Goal: Information Seeking & Learning: Check status

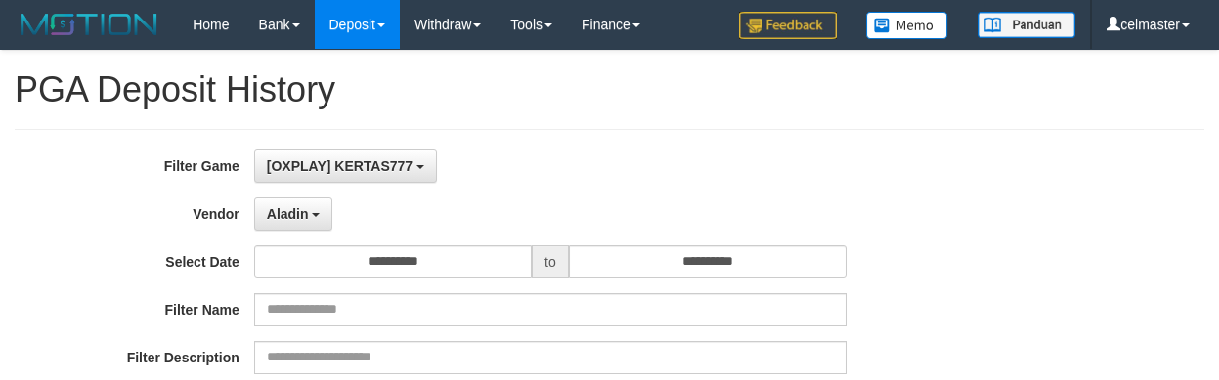
select select "**********"
select select "**"
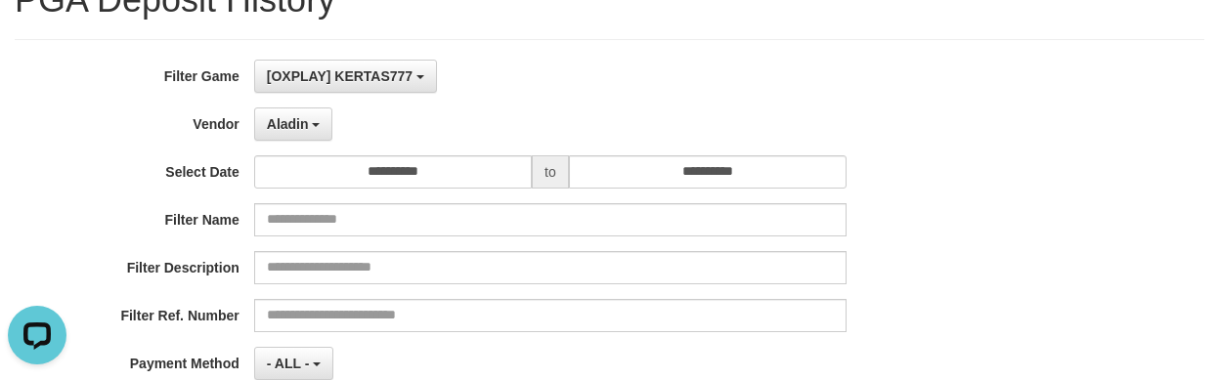
scroll to position [293, 0]
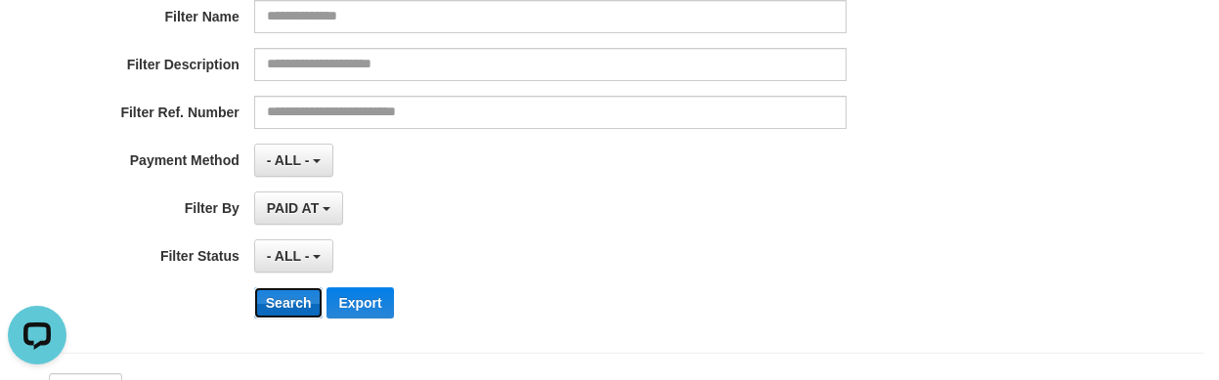
click at [298, 296] on button "Search" at bounding box center [288, 302] width 69 height 31
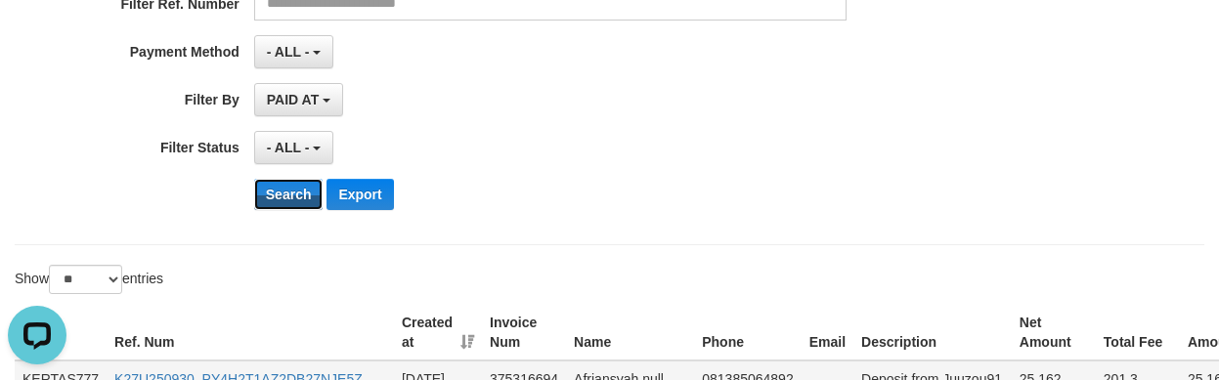
scroll to position [554, 0]
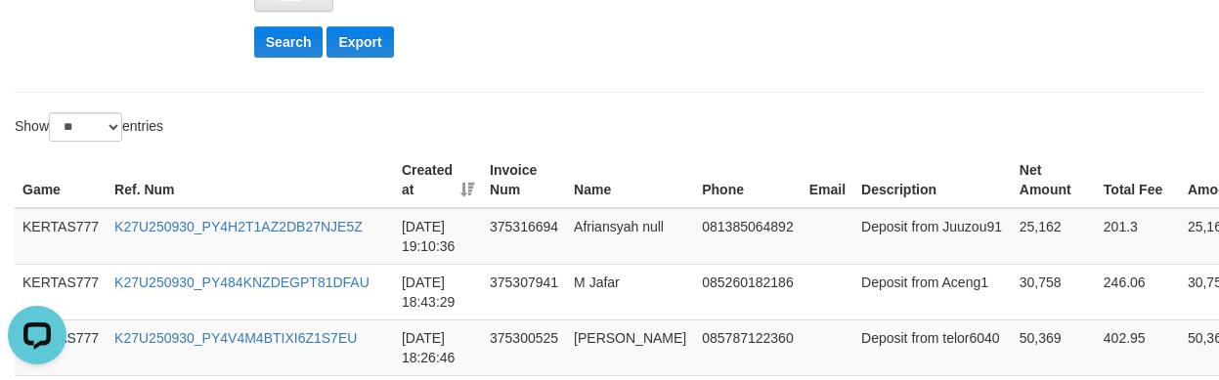
click at [580, 112] on div "Show ** ** ** *** entries" at bounding box center [305, 129] width 581 height 34
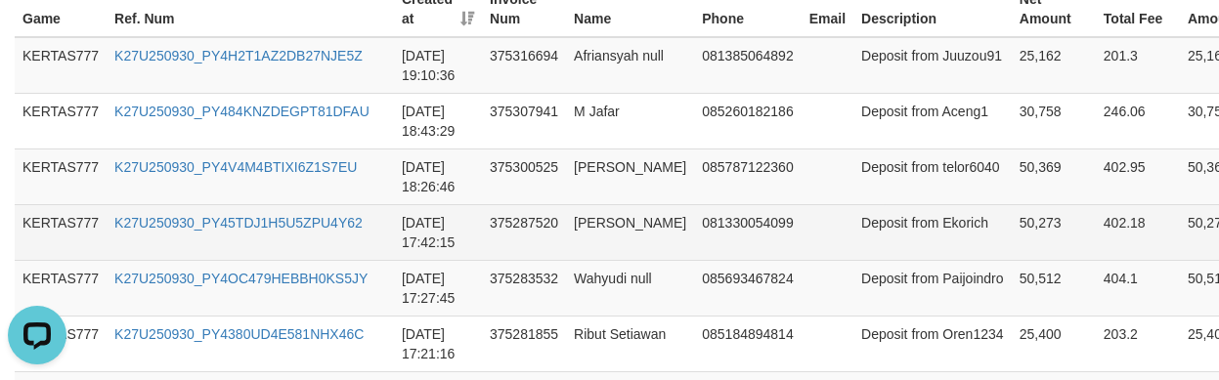
scroll to position [733, 0]
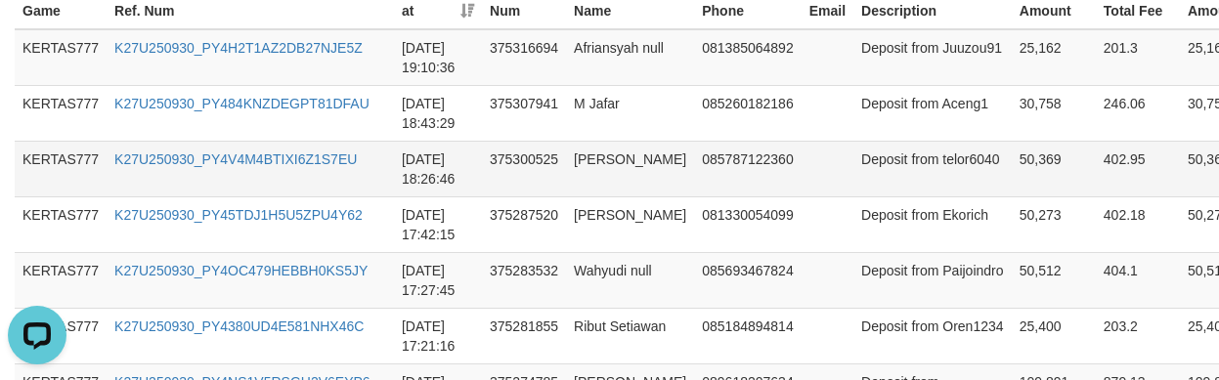
click at [665, 167] on td "[PERSON_NAME]" at bounding box center [630, 169] width 128 height 56
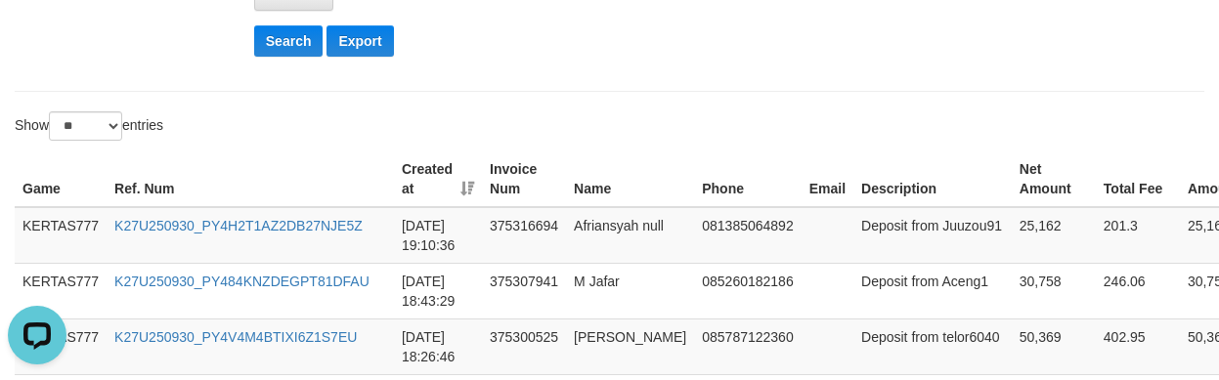
scroll to position [538, 0]
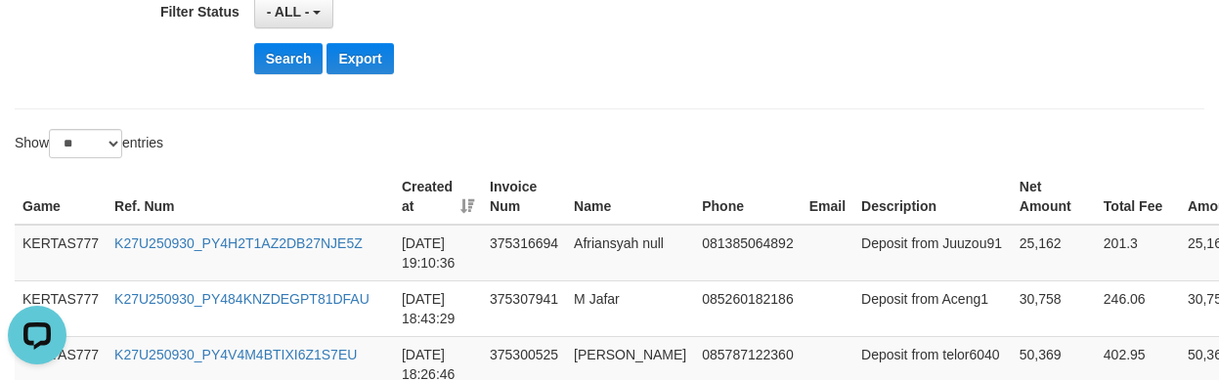
click at [279, 64] on button "Search" at bounding box center [288, 58] width 69 height 31
click at [712, 201] on th "Phone" at bounding box center [747, 197] width 107 height 56
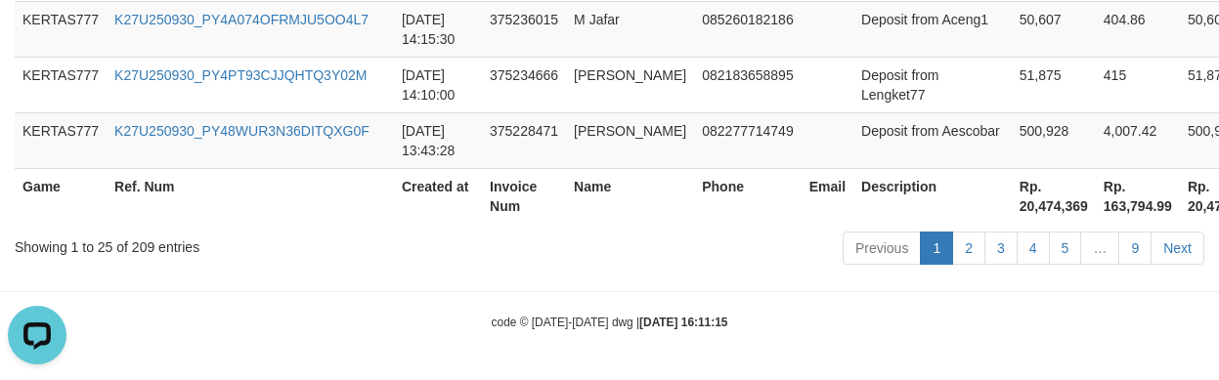
click at [1012, 220] on th "Rp. 20,474,369" at bounding box center [1054, 196] width 84 height 56
copy th "20,474,369"
click at [750, 180] on th "Phone" at bounding box center [747, 196] width 107 height 56
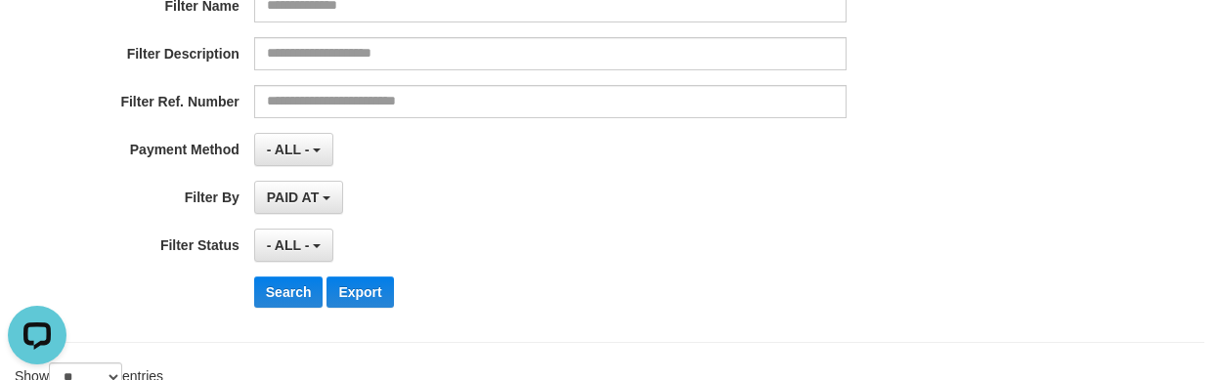
scroll to position [0, 0]
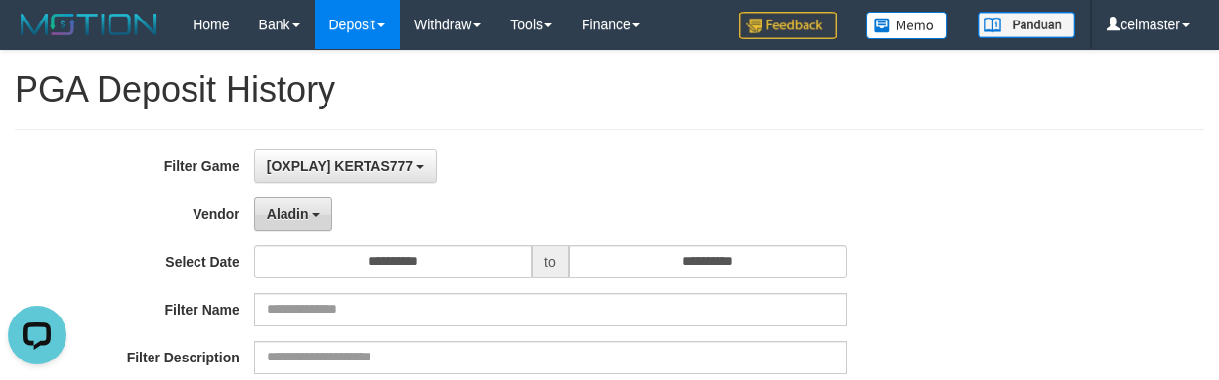
click at [265, 218] on button "Aladin" at bounding box center [293, 213] width 79 height 33
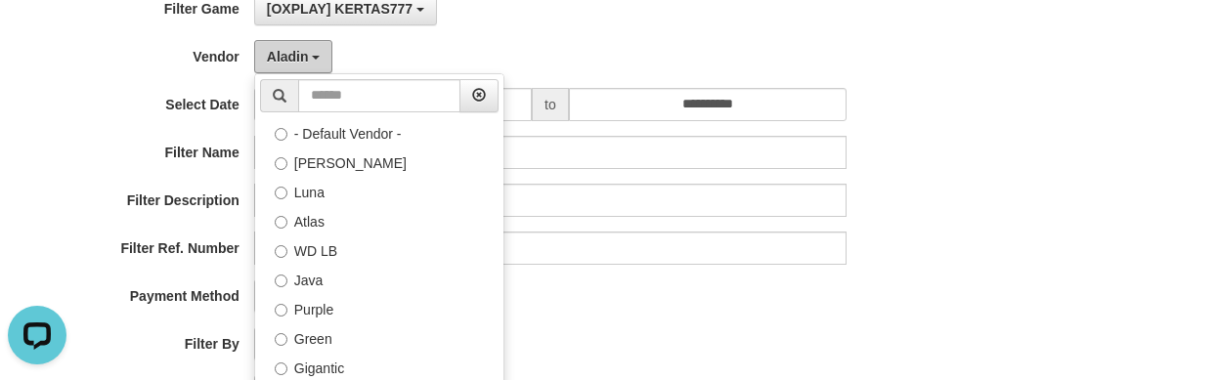
scroll to position [325, 0]
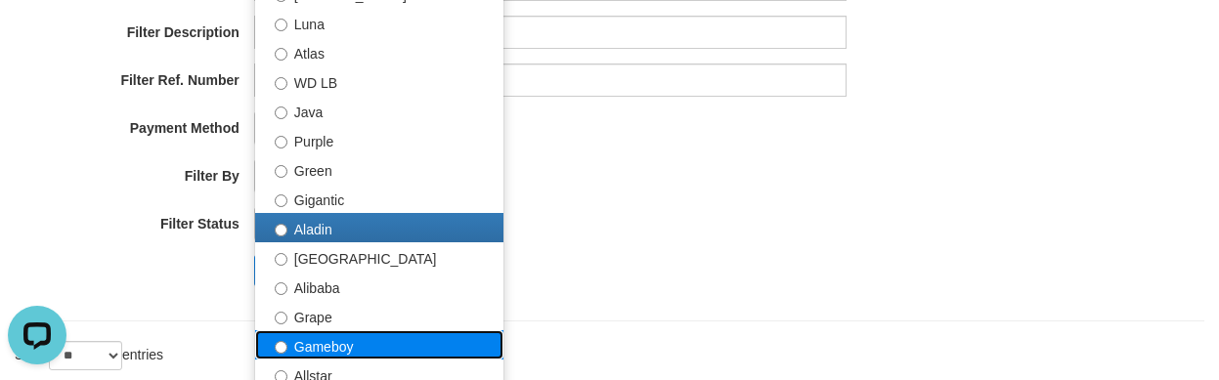
click at [375, 330] on label "Gameboy" at bounding box center [379, 344] width 248 height 29
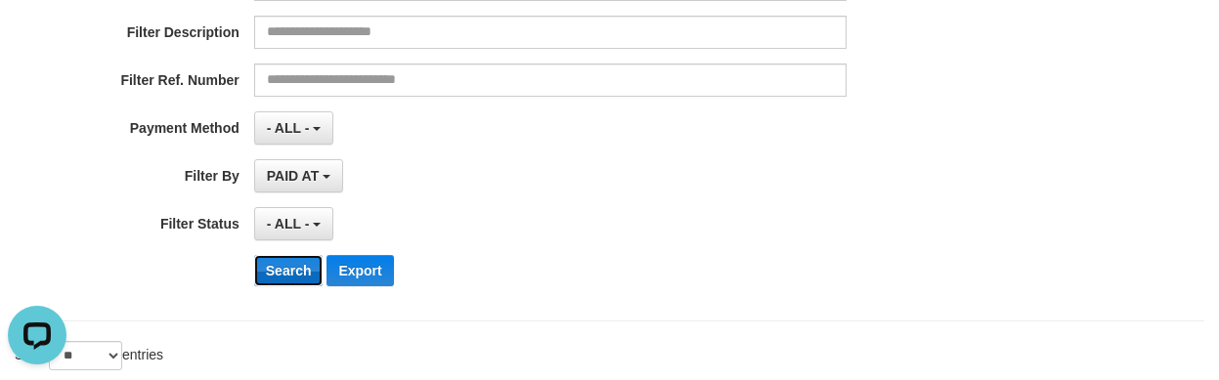
click at [293, 277] on button "Search" at bounding box center [288, 270] width 69 height 31
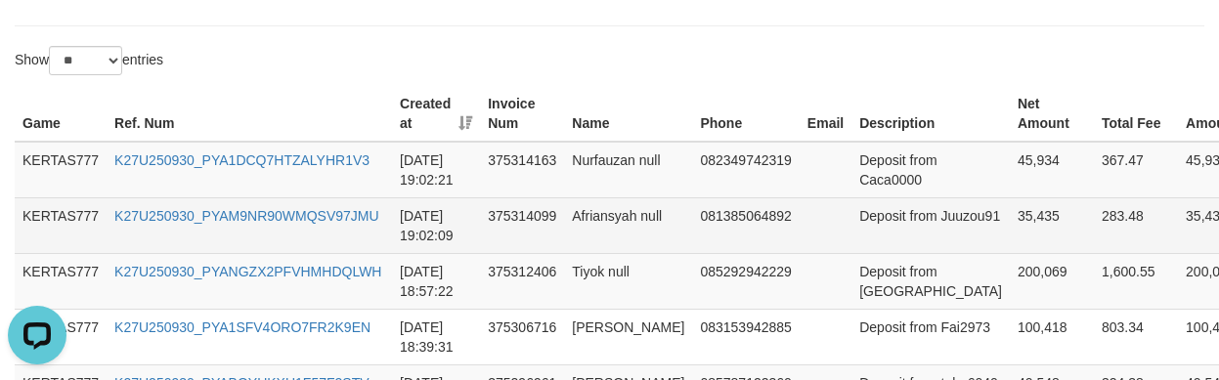
scroll to position [586, 0]
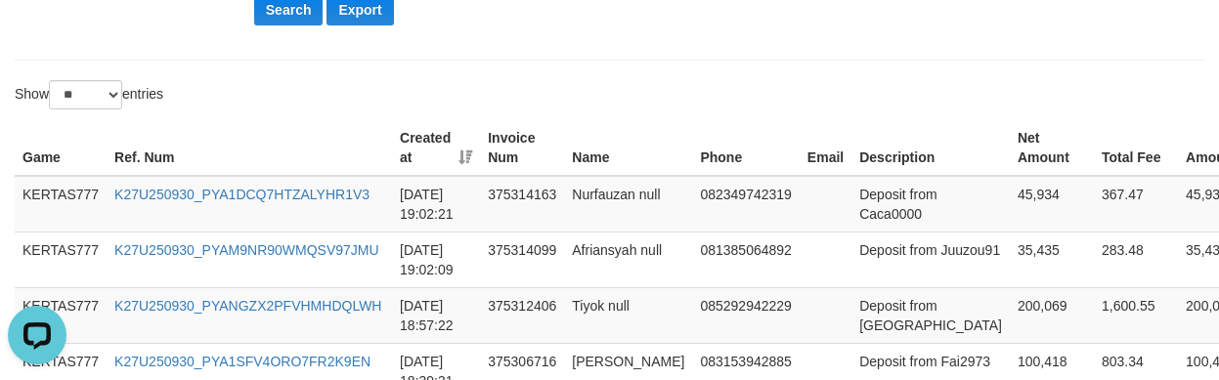
click at [735, 135] on th "Phone" at bounding box center [745, 148] width 107 height 56
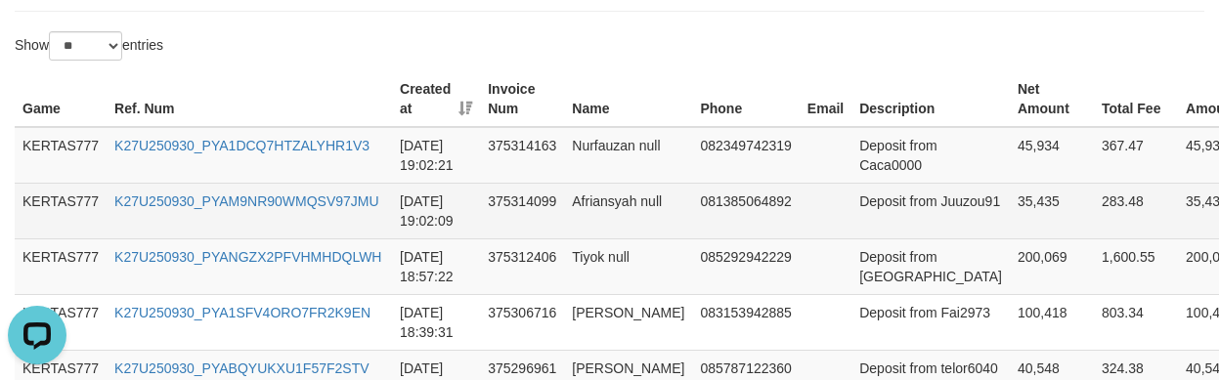
scroll to position [634, 0]
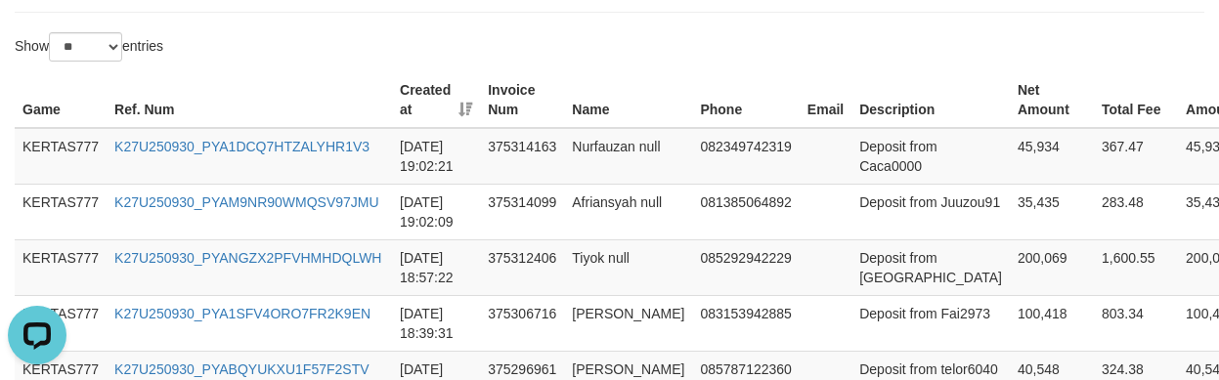
click at [764, 125] on th "Phone" at bounding box center [745, 100] width 107 height 56
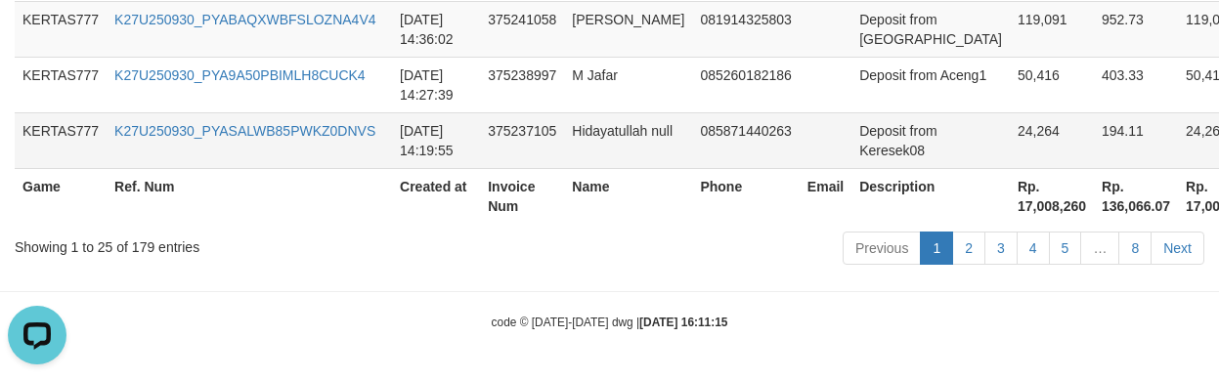
scroll to position [2436, 0]
click at [1010, 203] on th "Rp. 17,008,260" at bounding box center [1052, 196] width 84 height 56
copy th "17,008,260"
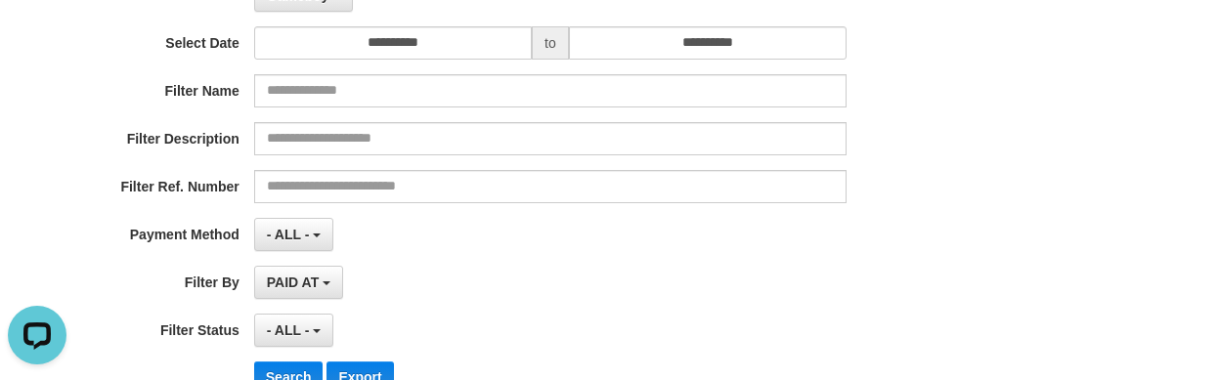
scroll to position [0, 0]
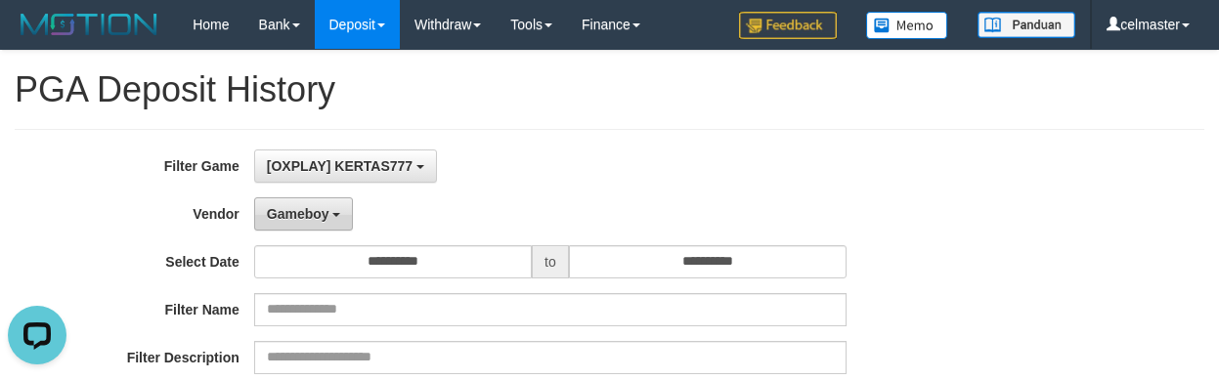
click at [289, 199] on button "Gameboy" at bounding box center [304, 213] width 100 height 33
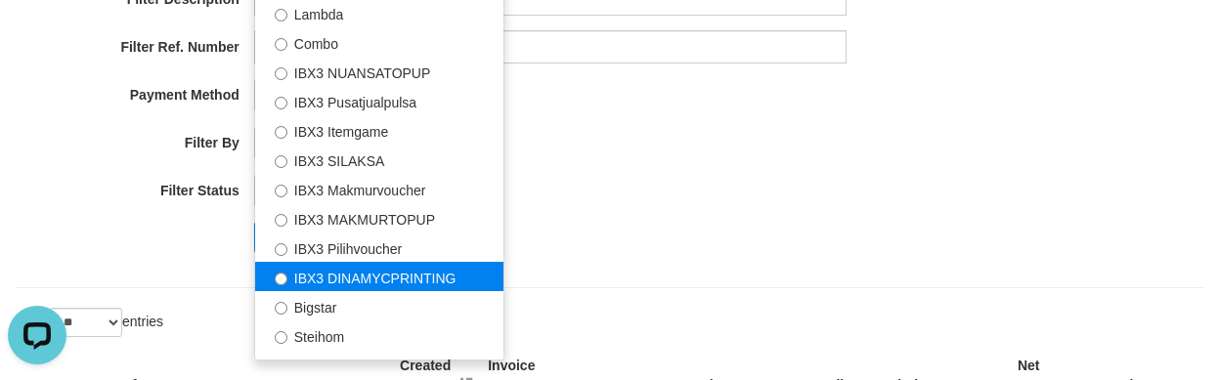
scroll to position [729, 0]
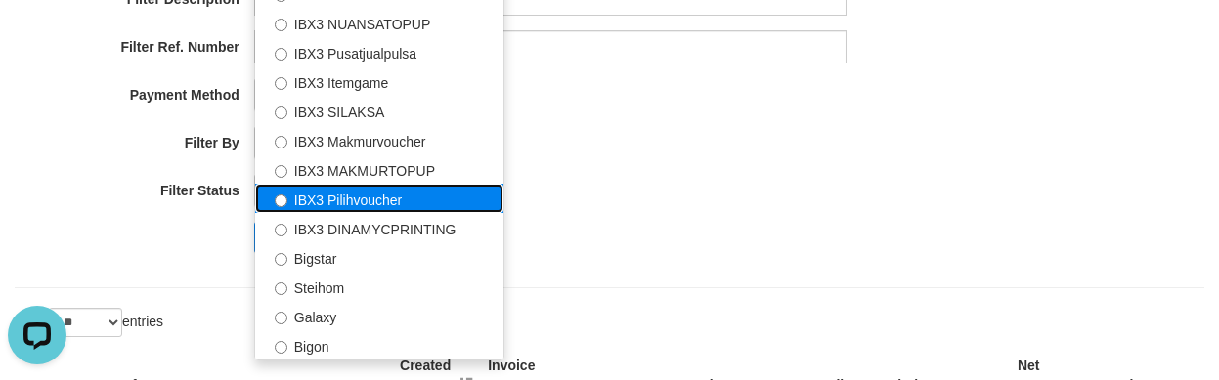
click at [370, 194] on label "IBX3 Pilihvoucher" at bounding box center [379, 198] width 248 height 29
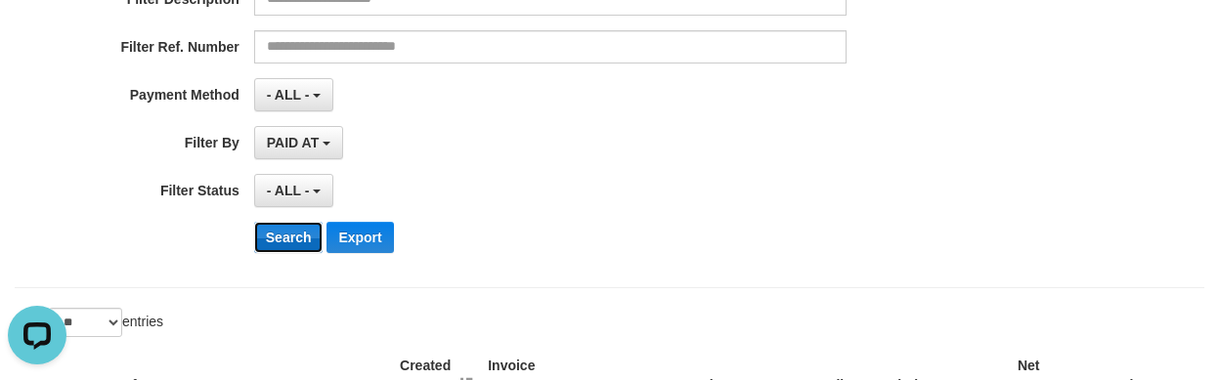
click at [290, 238] on button "Search" at bounding box center [288, 237] width 69 height 31
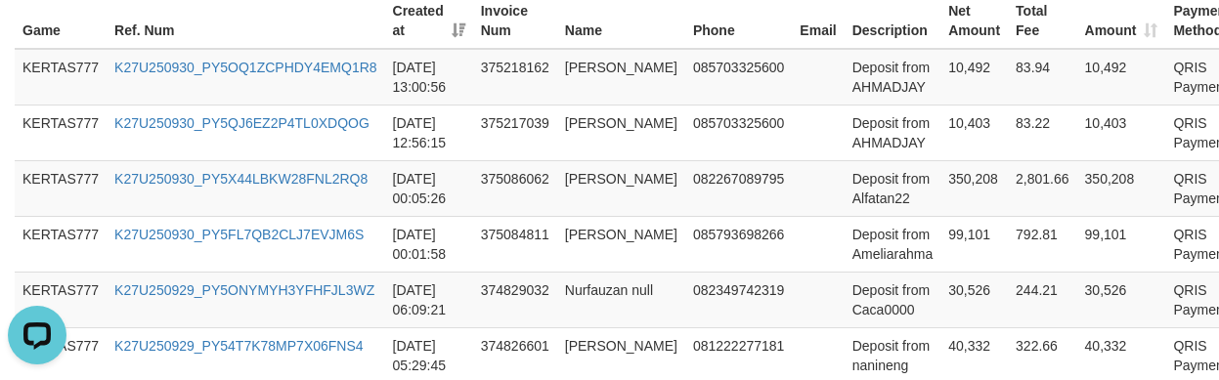
scroll to position [716, 0]
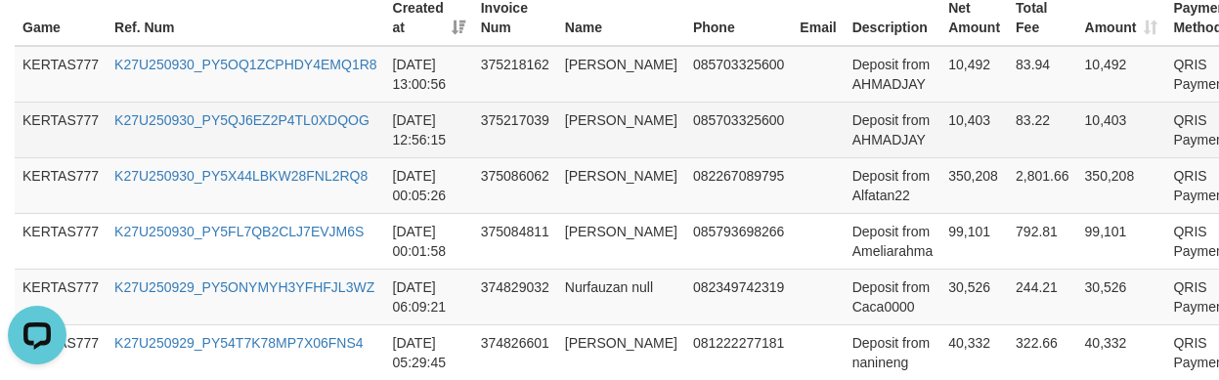
click at [792, 132] on td at bounding box center [818, 130] width 52 height 56
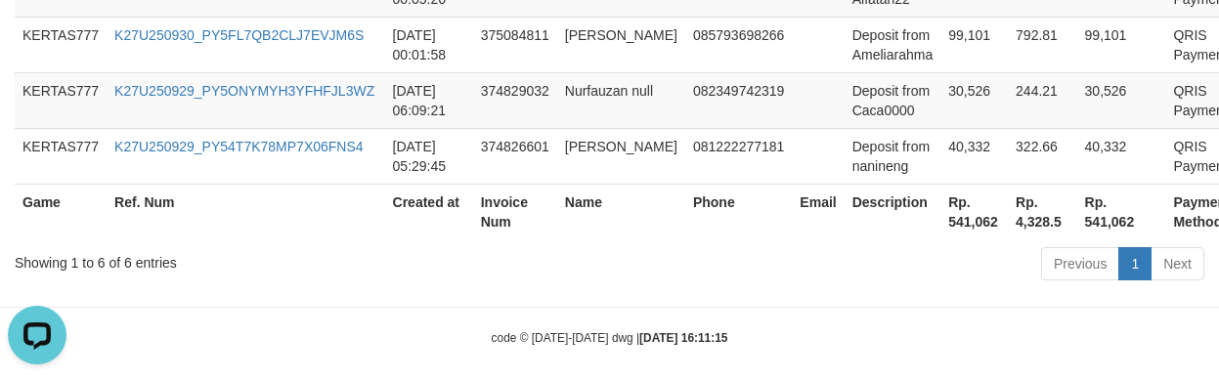
scroll to position [928, 0]
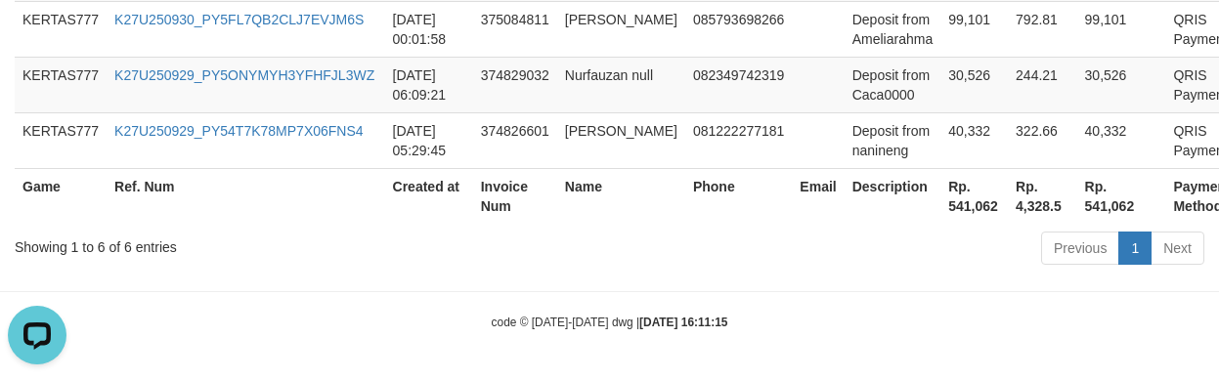
click at [940, 208] on th "Rp. 541,062" at bounding box center [973, 196] width 67 height 56
copy th "541,062"
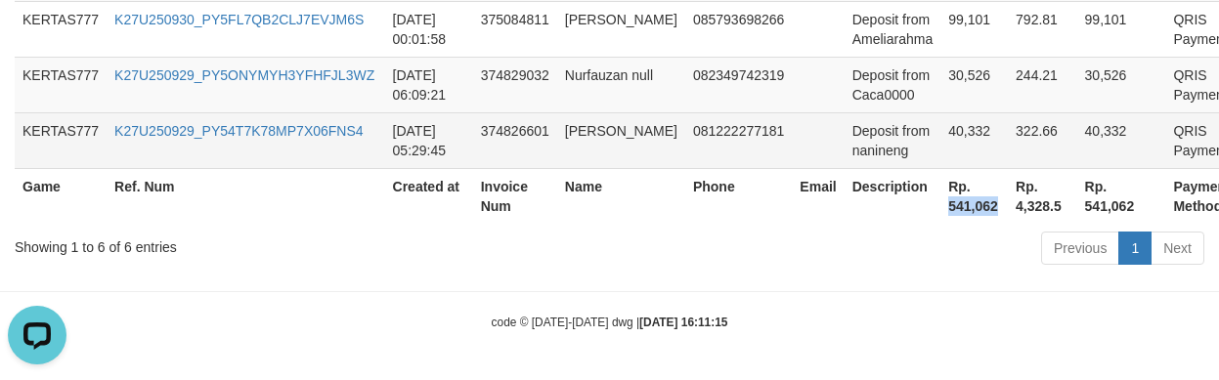
click at [940, 162] on td "40,332" at bounding box center [973, 140] width 67 height 56
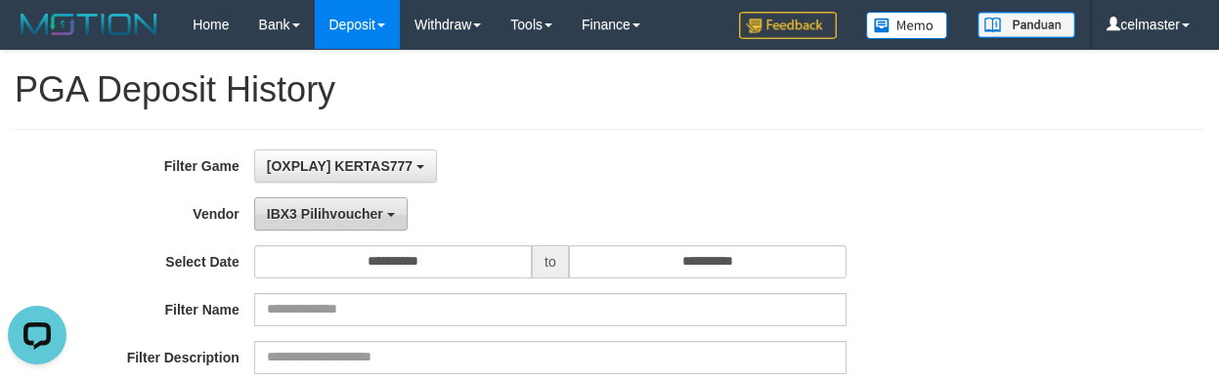
click at [365, 207] on span "IBX3 Pilihvoucher" at bounding box center [325, 214] width 116 height 16
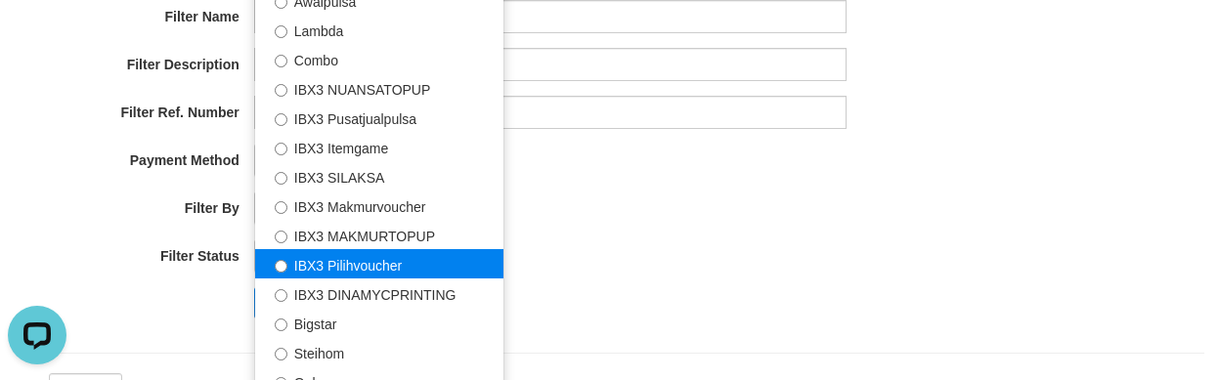
scroll to position [586, 0]
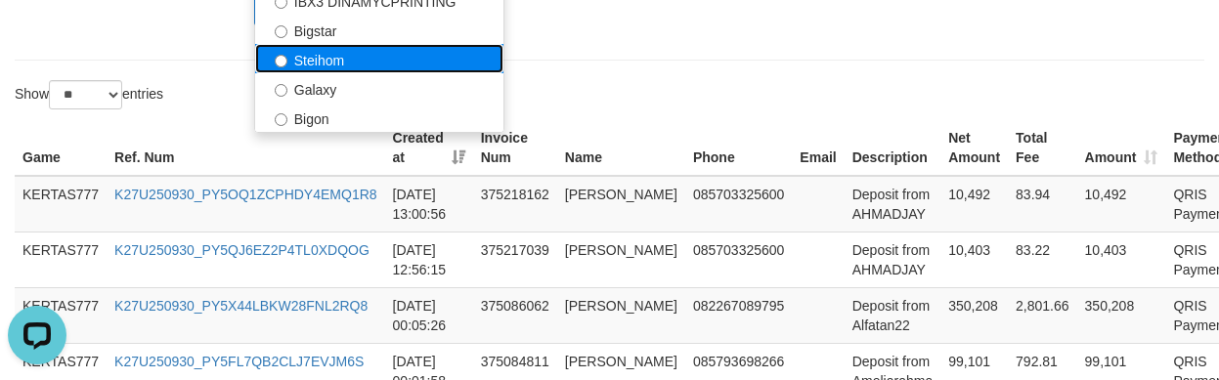
click at [339, 60] on label "Steihom" at bounding box center [379, 58] width 248 height 29
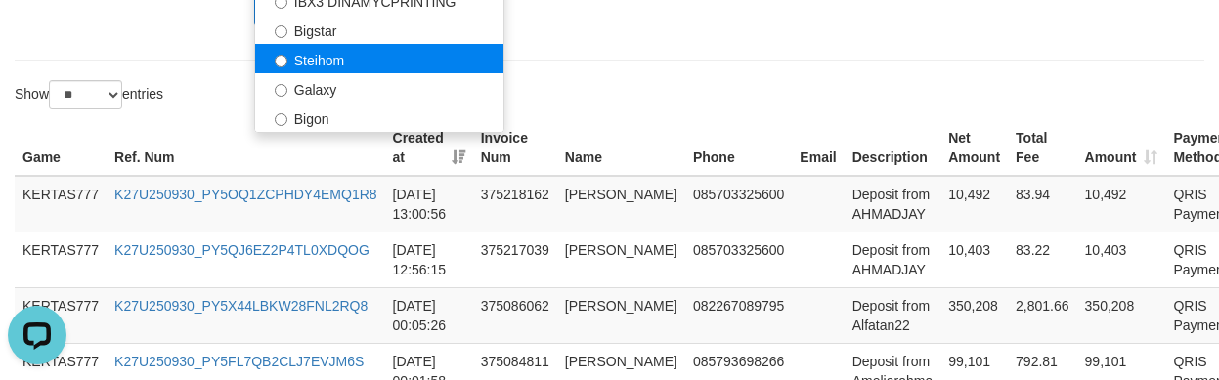
select select "**********"
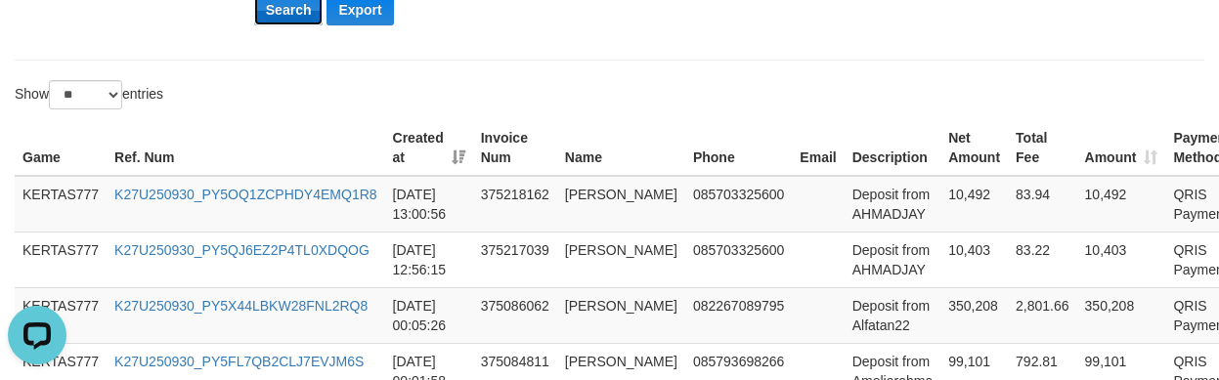
click at [289, 18] on button "Search" at bounding box center [288, 9] width 69 height 31
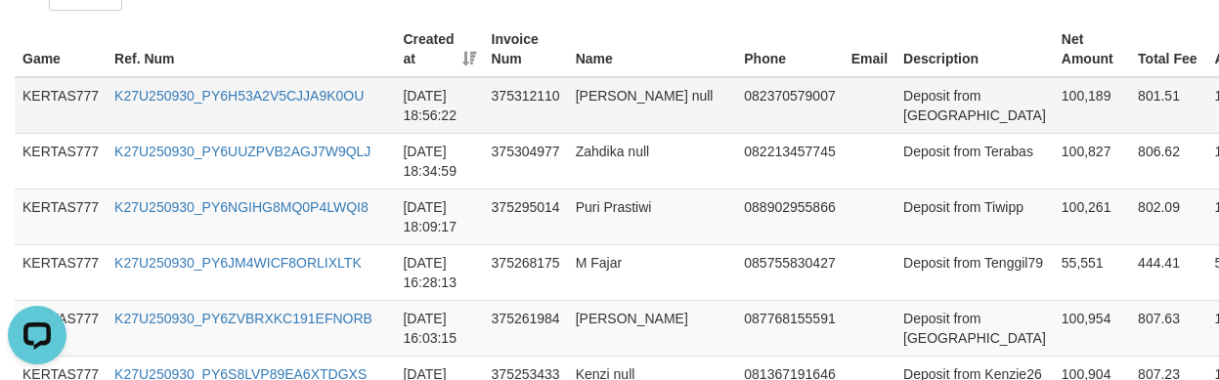
scroll to position [652, 0]
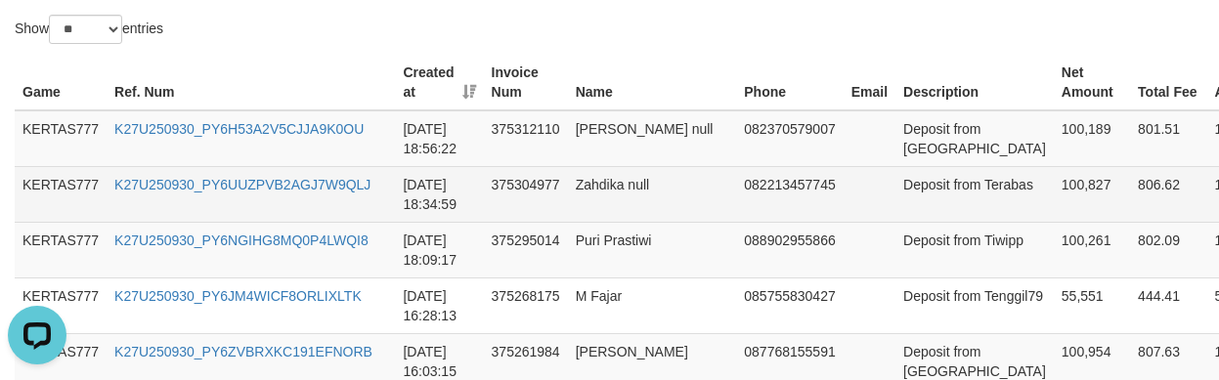
click at [895, 180] on td "Deposit from Terabas" at bounding box center [974, 194] width 158 height 56
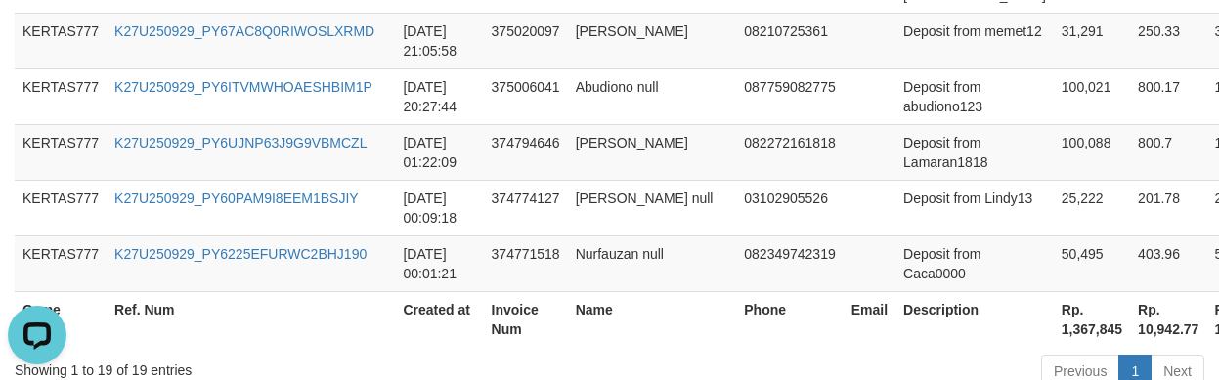
scroll to position [1653, 0]
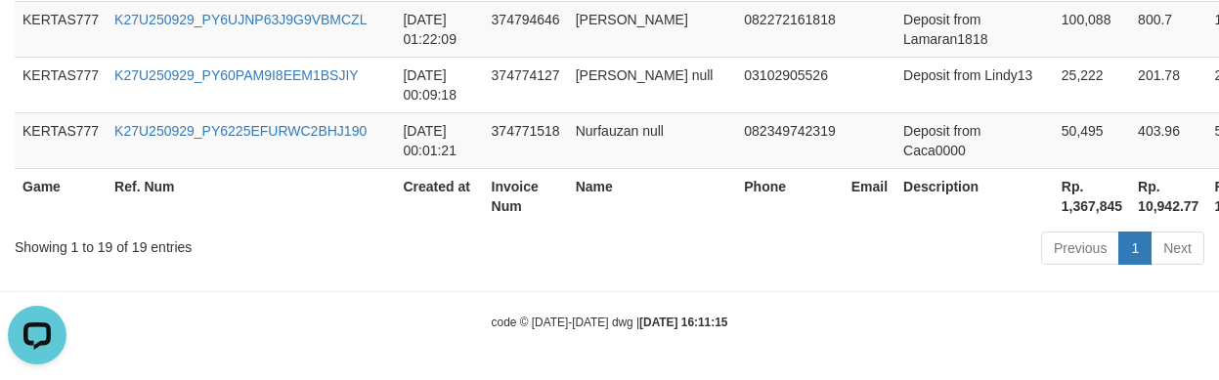
click at [1054, 223] on th "Rp. 1,367,845" at bounding box center [1092, 196] width 76 height 56
copy th "1,367,845"
click at [613, 117] on td "Nurfauzan null" at bounding box center [652, 140] width 169 height 56
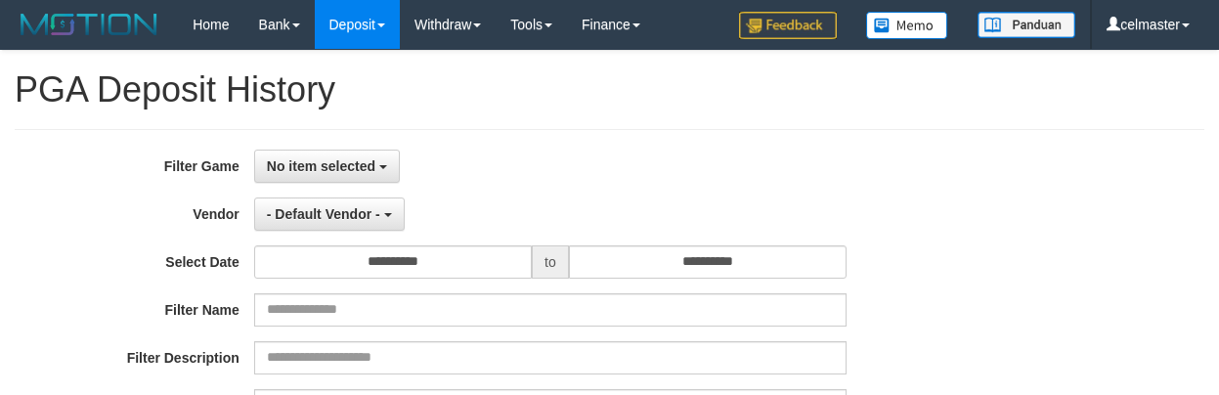
select select
select select "**"
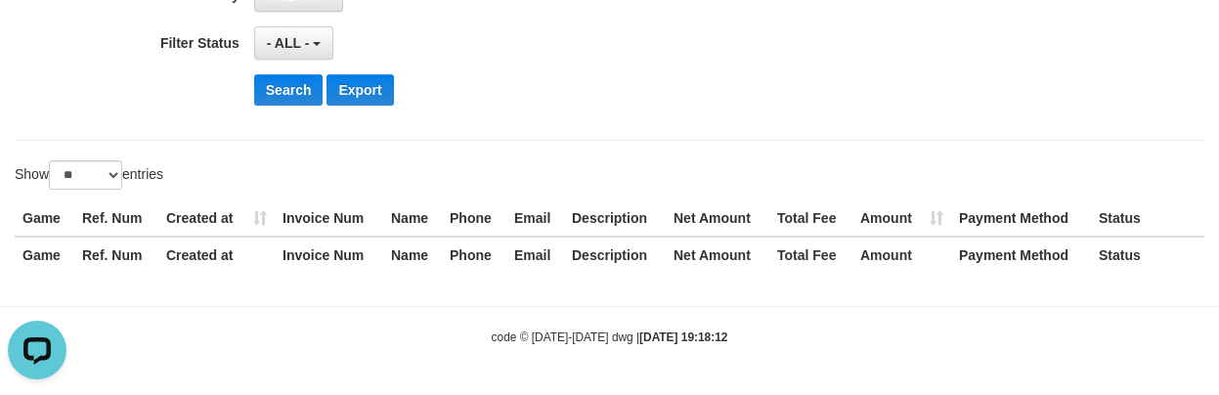
click at [706, 76] on div "Search Export" at bounding box center [634, 89] width 761 height 31
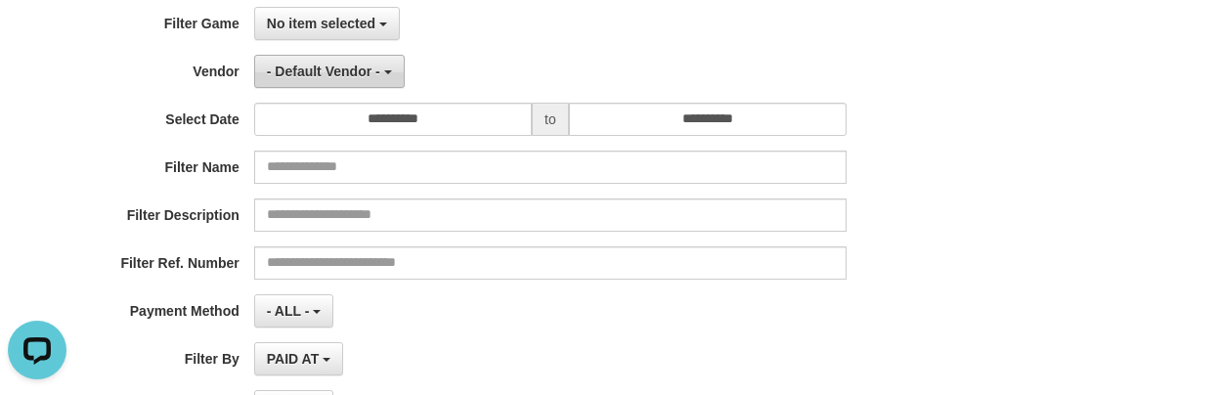
scroll to position [83, 0]
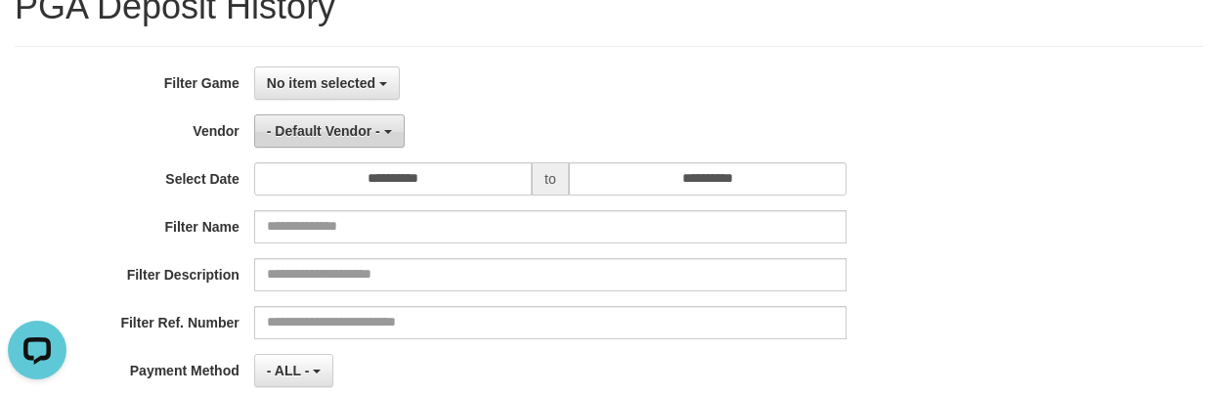
click at [324, 116] on button "- Default Vendor -" at bounding box center [329, 130] width 151 height 33
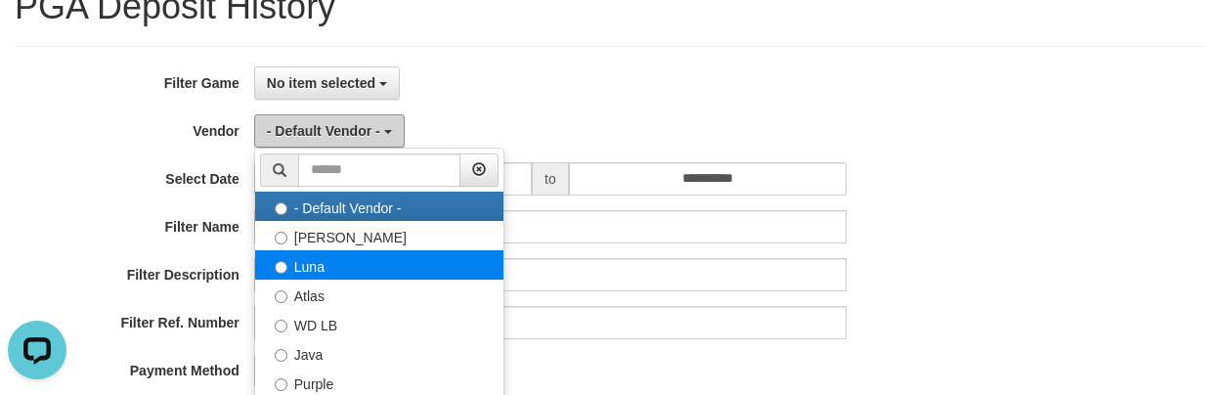
scroll to position [261, 0]
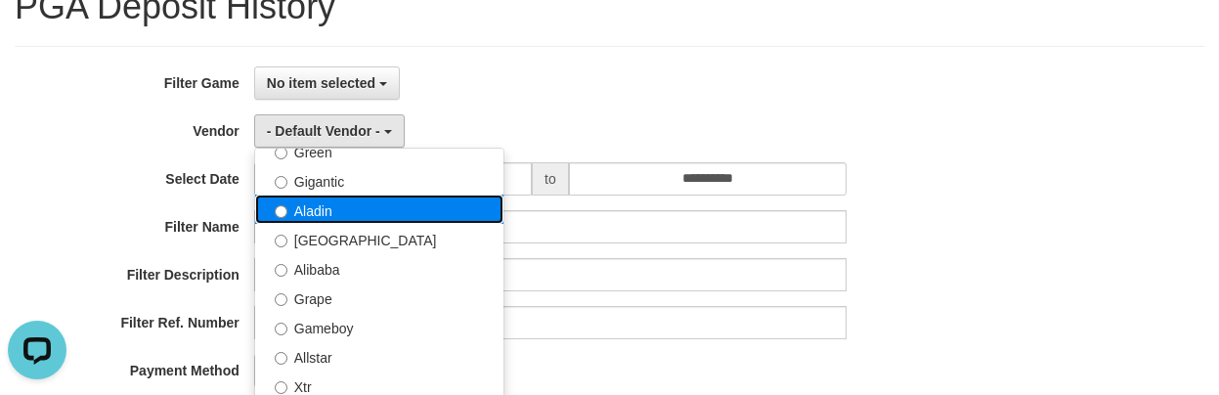
click at [342, 205] on label "Aladin" at bounding box center [379, 208] width 248 height 29
select select "**********"
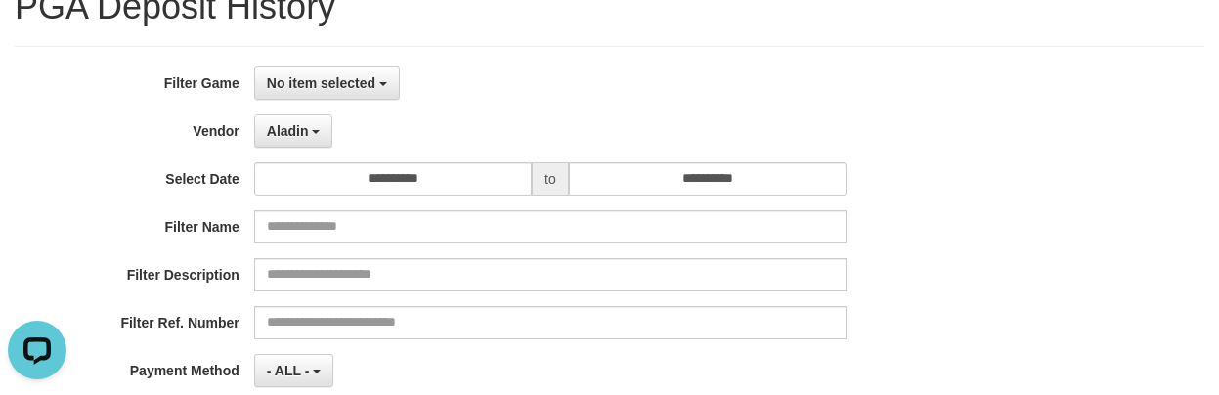
click at [309, 38] on div "**********" at bounding box center [609, 339] width 1219 height 742
click at [308, 65] on div "**********" at bounding box center [609, 305] width 1189 height 518
click at [322, 93] on button "No item selected" at bounding box center [327, 82] width 146 height 33
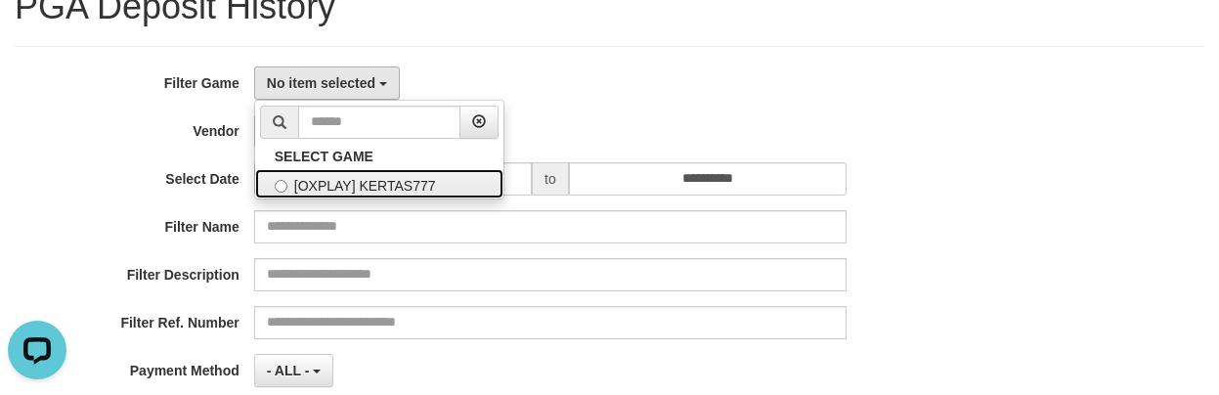
click at [355, 184] on label "[OXPLAY] KERTAS777" at bounding box center [379, 183] width 248 height 29
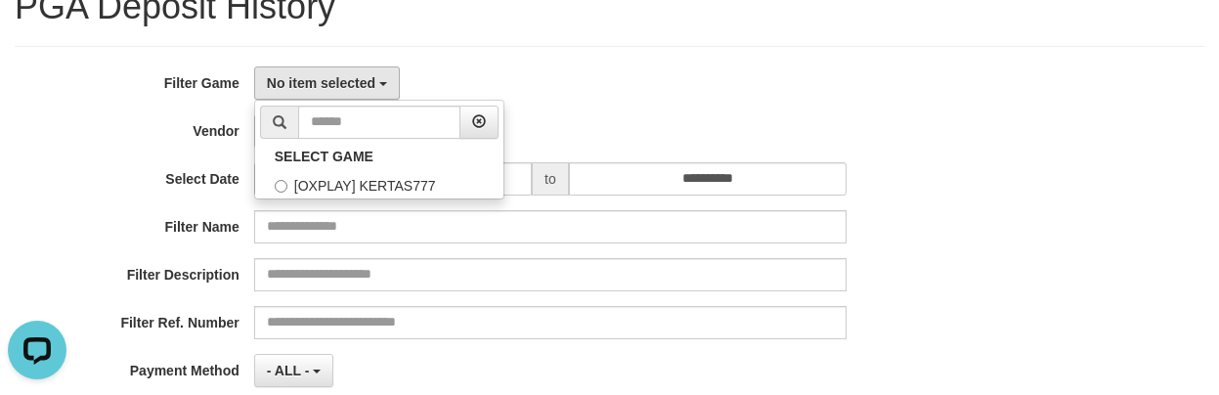
select select "****"
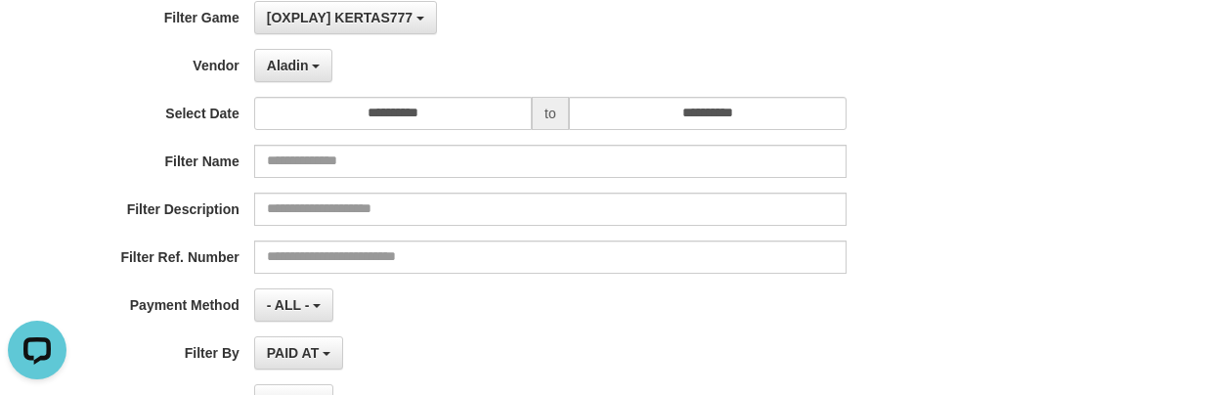
scroll to position [148, 0]
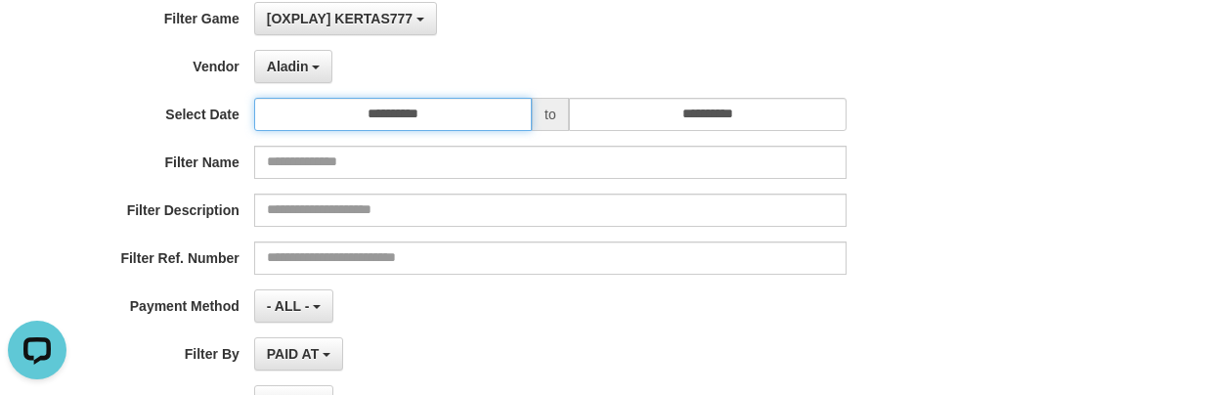
click at [395, 123] on input "**********" at bounding box center [393, 114] width 278 height 33
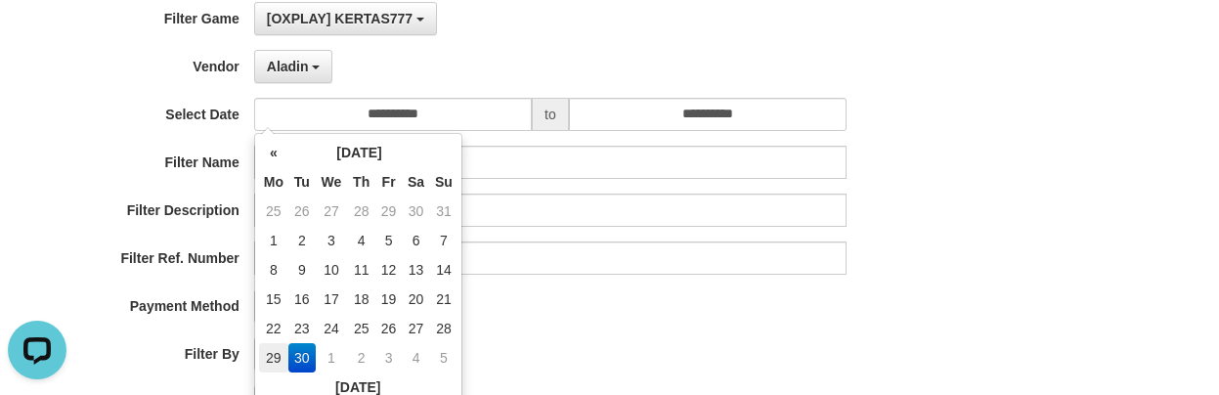
click at [268, 355] on td "29" at bounding box center [273, 357] width 29 height 29
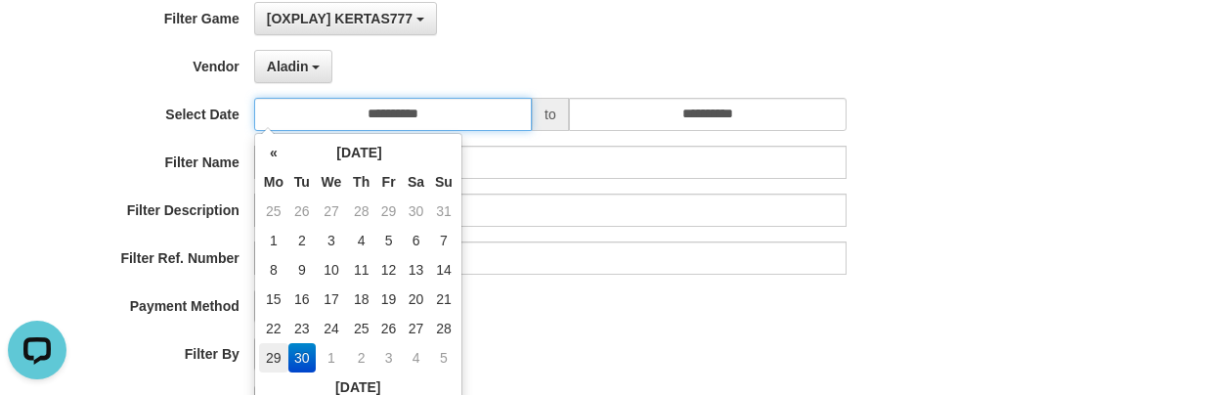
type input "**********"
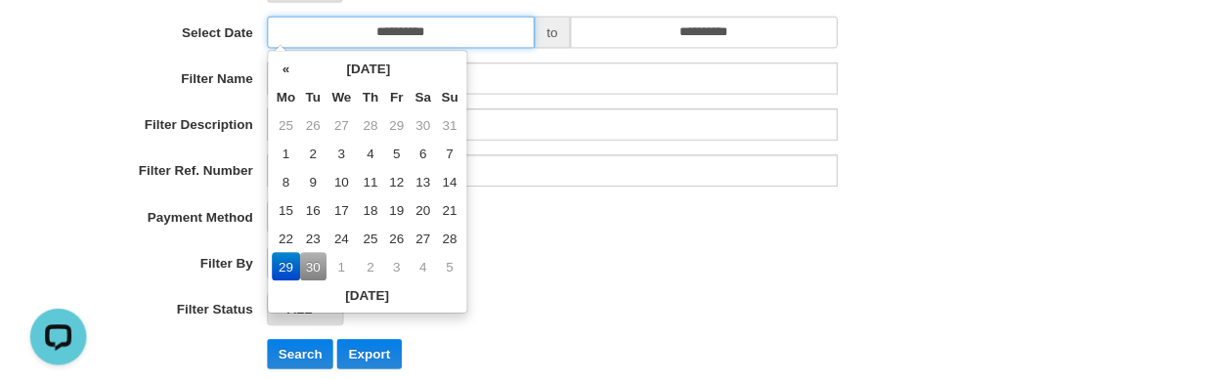
scroll to position [376, 0]
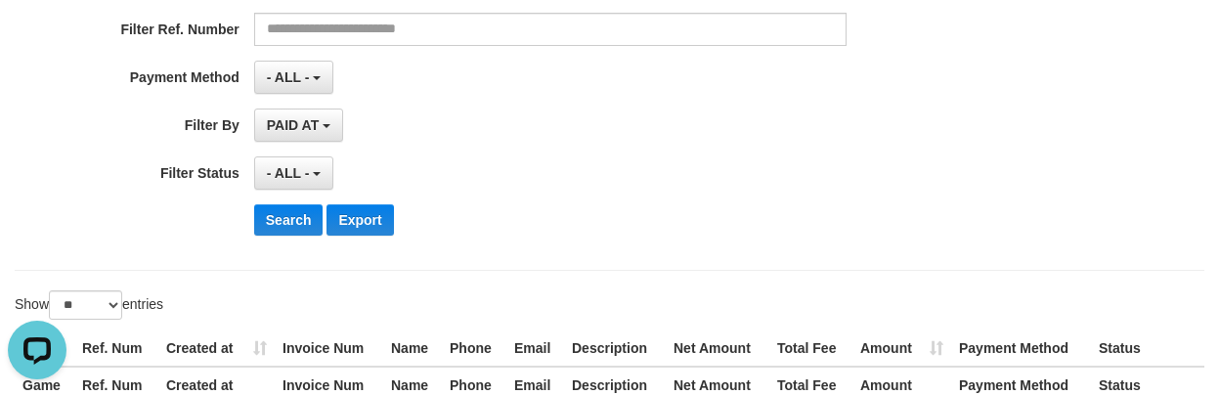
click at [588, 277] on div "**********" at bounding box center [609, 46] width 1219 height 742
click at [280, 226] on button "Search" at bounding box center [288, 219] width 69 height 31
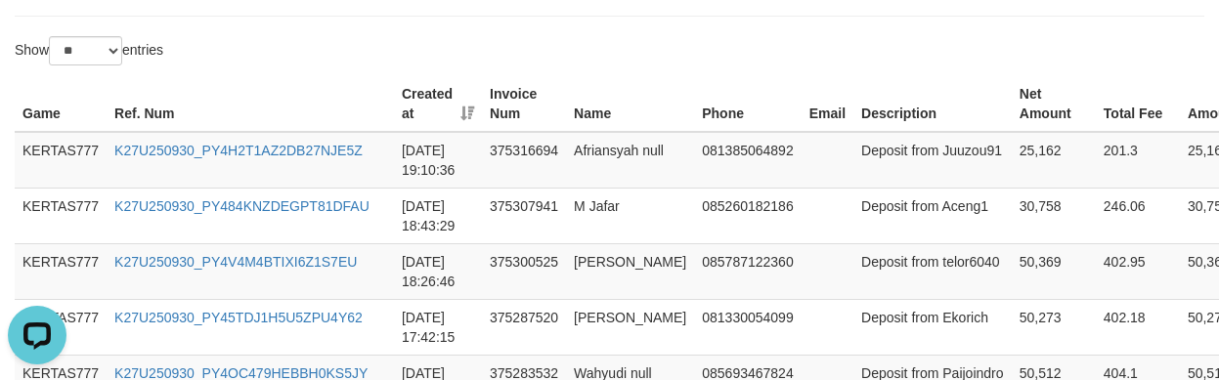
scroll to position [636, 0]
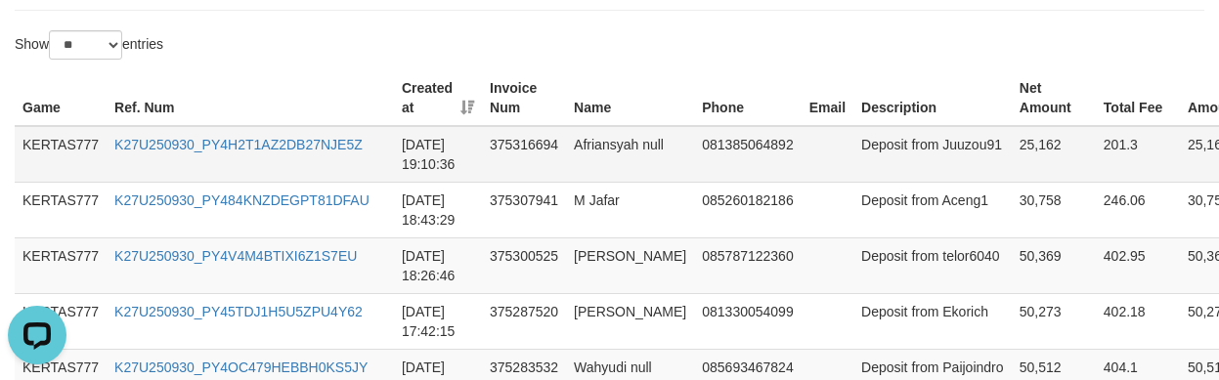
click at [801, 159] on td at bounding box center [827, 154] width 52 height 57
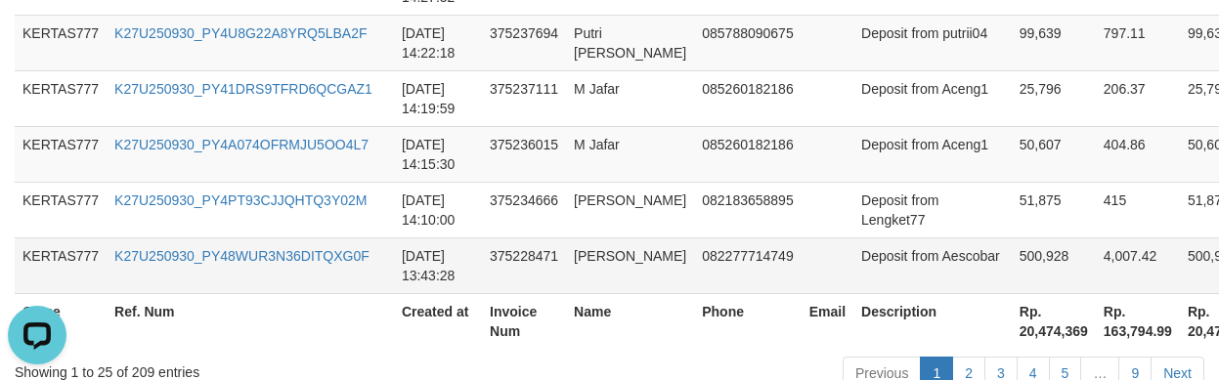
scroll to position [1987, 0]
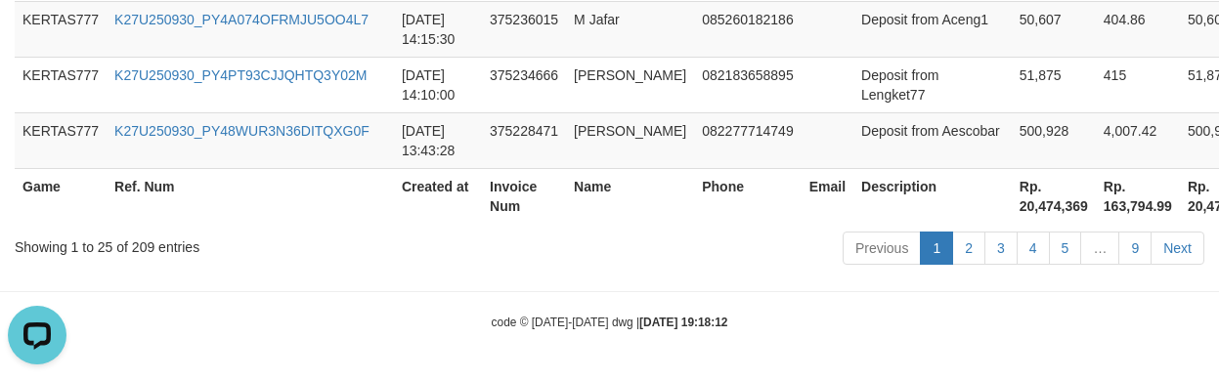
click at [1012, 209] on th "Rp. 20,474,369" at bounding box center [1054, 196] width 84 height 56
copy th "20,474,369"
click at [801, 164] on td at bounding box center [827, 140] width 52 height 56
click at [659, 260] on div "Previous 1 2 3 4 5 … 9 Next" at bounding box center [863, 251] width 681 height 42
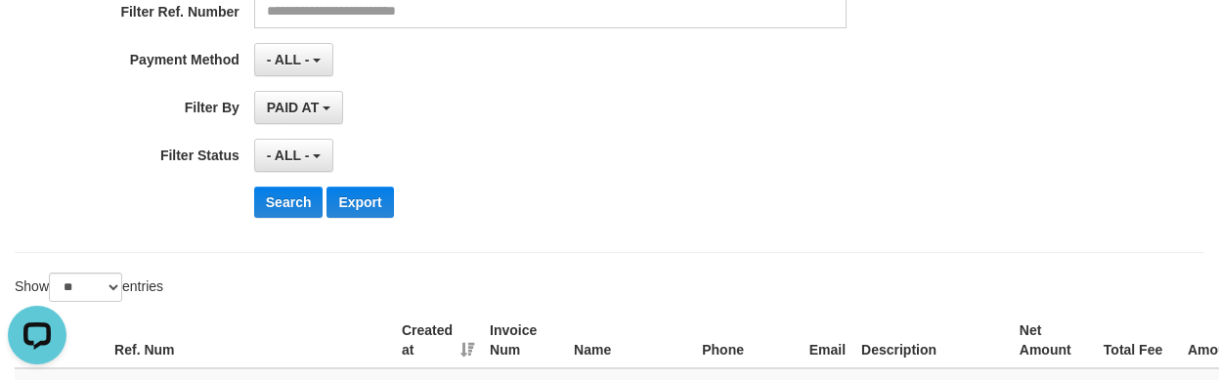
scroll to position [0, 0]
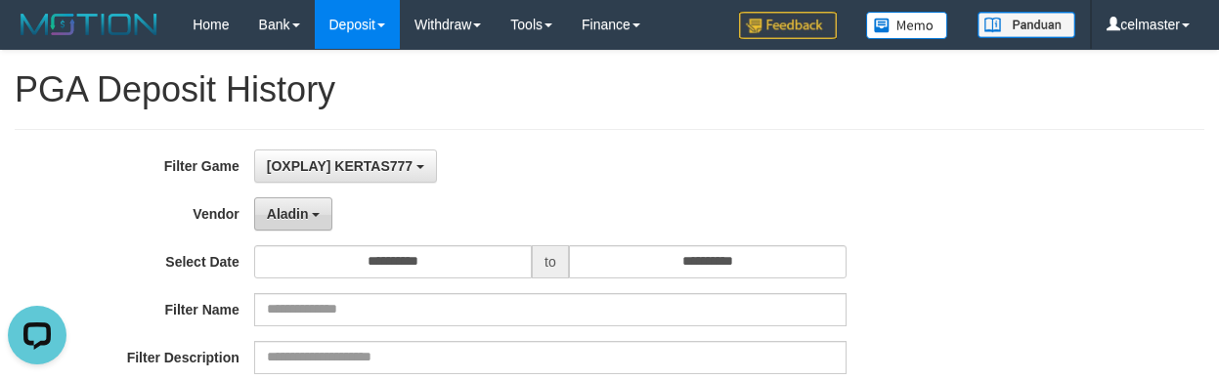
drag, startPoint x: 273, startPoint y: 194, endPoint x: 305, endPoint y: 200, distance: 33.0
drag, startPoint x: 322, startPoint y: 207, endPoint x: 703, endPoint y: 173, distance: 382.7
click at [322, 208] on button "Aladin" at bounding box center [293, 213] width 79 height 33
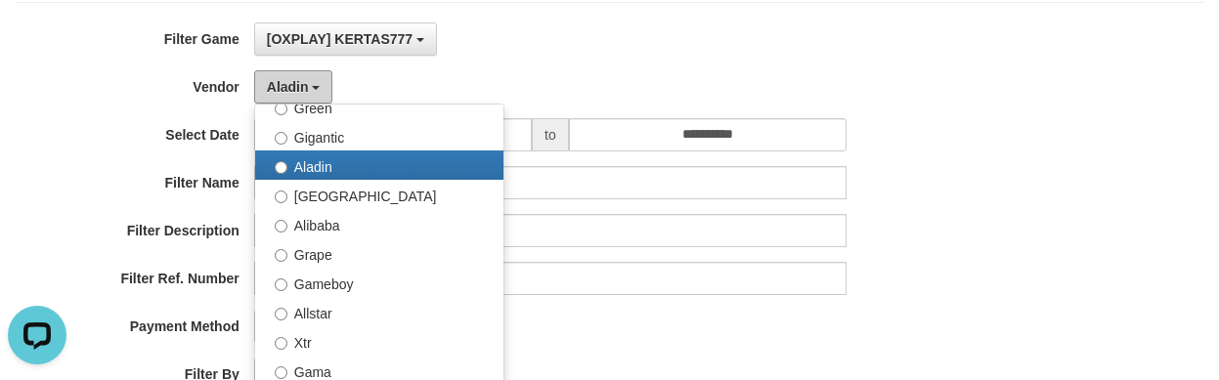
scroll to position [325, 0]
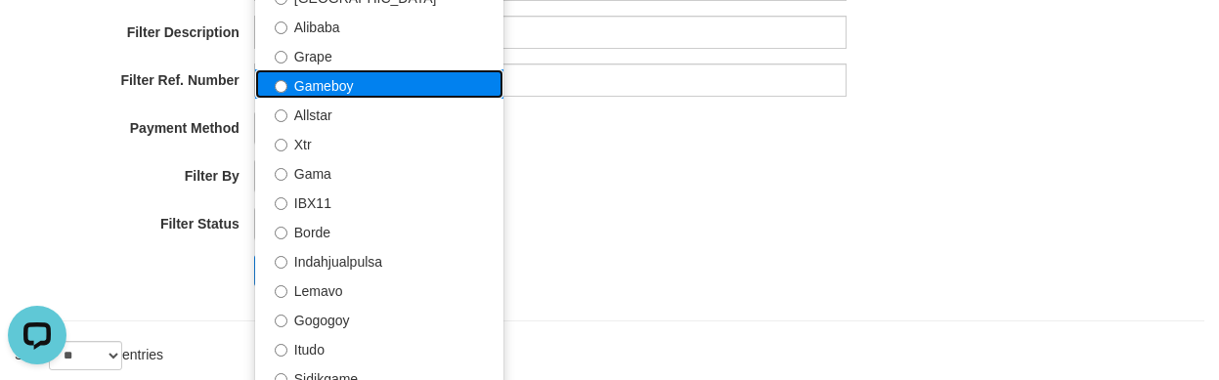
click at [357, 88] on label "Gameboy" at bounding box center [379, 83] width 248 height 29
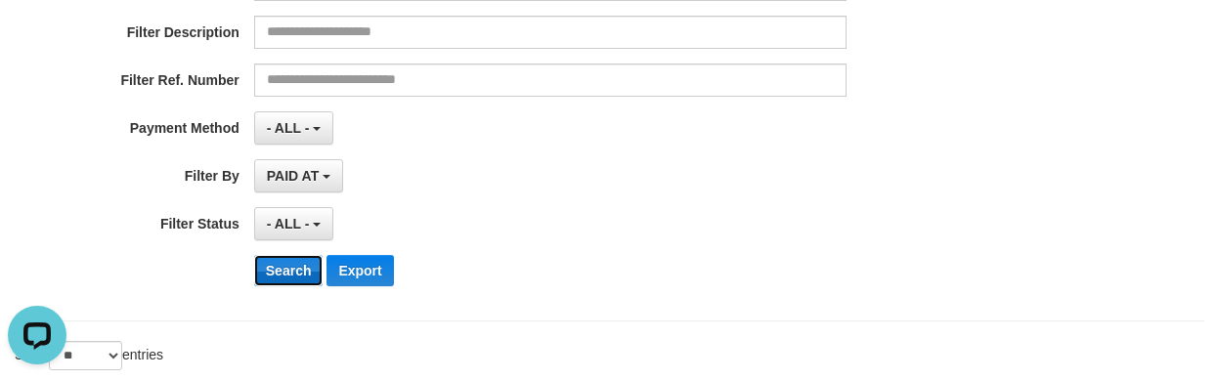
click at [290, 263] on button "Search" at bounding box center [288, 270] width 69 height 31
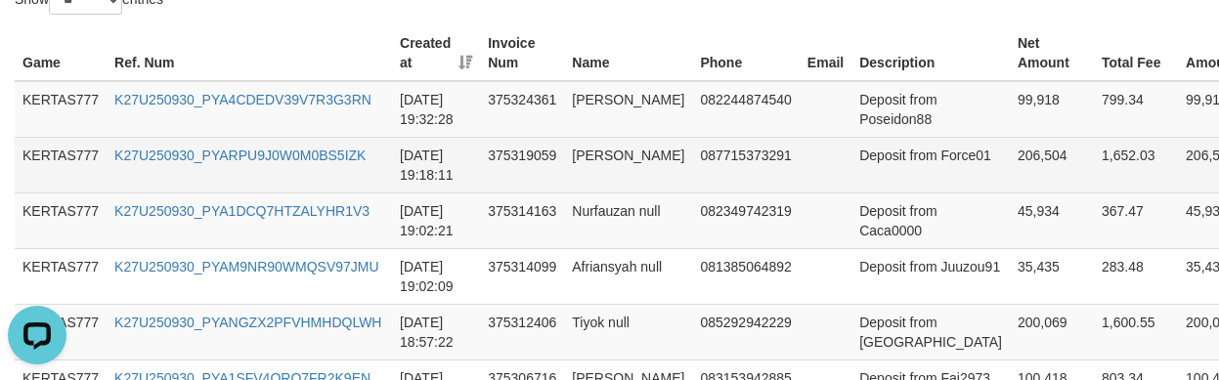
scroll to position [716, 0]
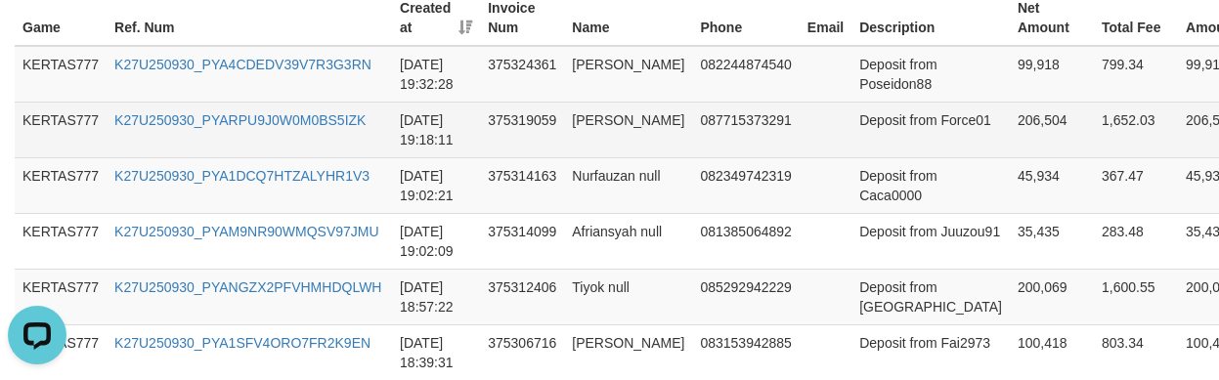
click at [738, 134] on td "087715373291" at bounding box center [745, 130] width 107 height 56
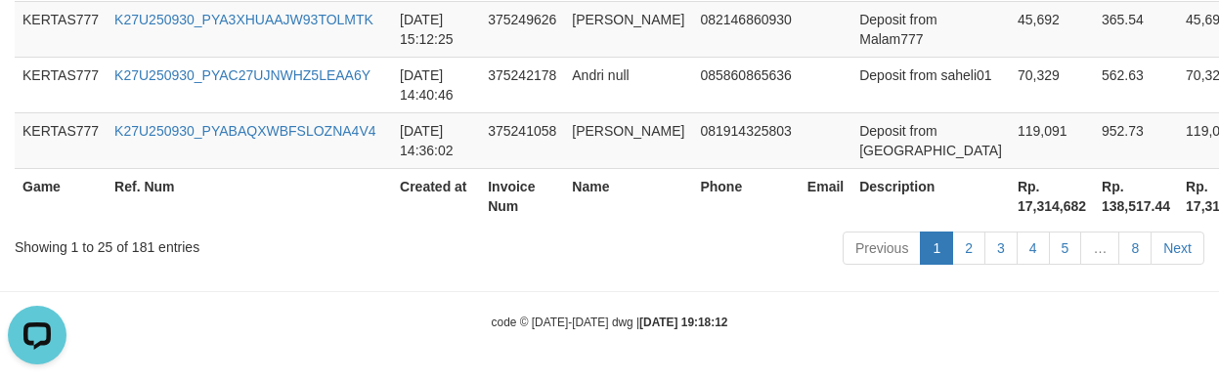
scroll to position [2436, 0]
click at [1010, 196] on th "Rp. 17,314,682" at bounding box center [1052, 196] width 84 height 56
click at [1010, 214] on th "Rp. 17,314,682" at bounding box center [1052, 196] width 84 height 56
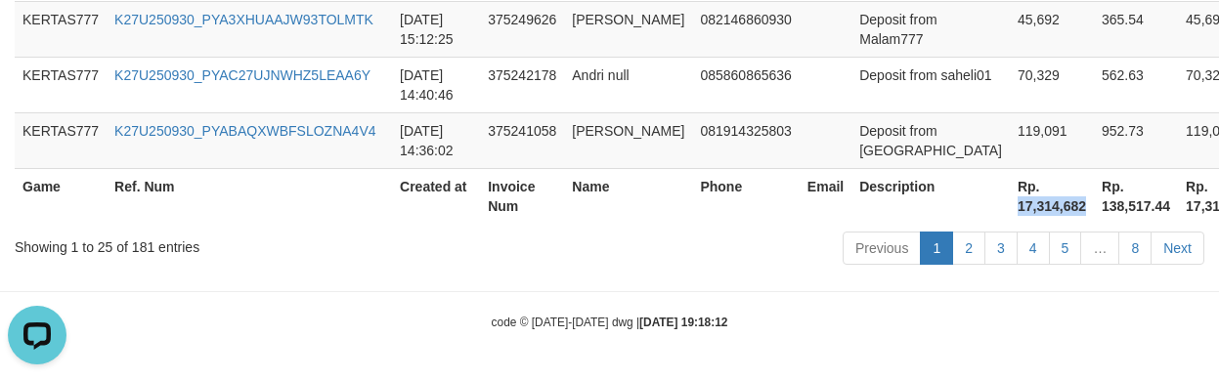
copy th "17,314,682"
drag, startPoint x: 620, startPoint y: 204, endPoint x: 651, endPoint y: 240, distance: 47.8
click at [620, 204] on th "Name" at bounding box center [628, 196] width 128 height 56
click at [621, 137] on td "[PERSON_NAME]" at bounding box center [628, 140] width 128 height 56
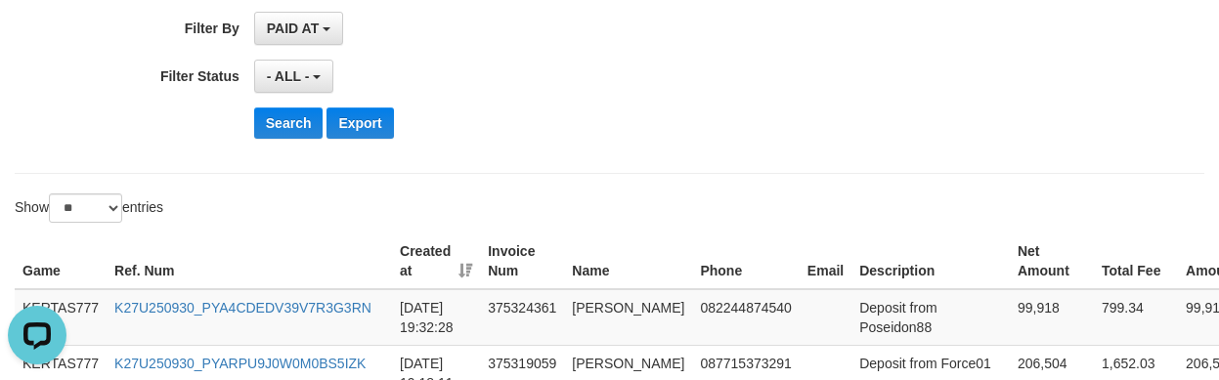
scroll to position [0, 0]
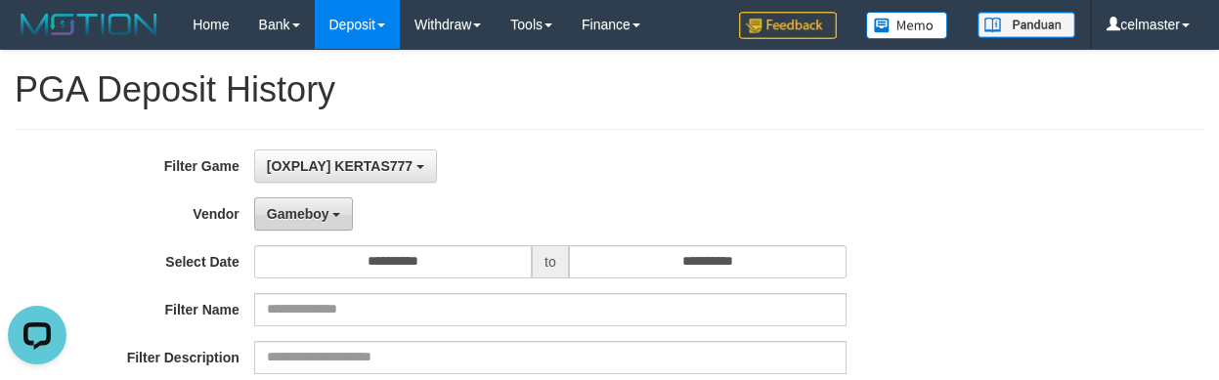
click at [299, 208] on span "Gameboy" at bounding box center [298, 214] width 63 height 16
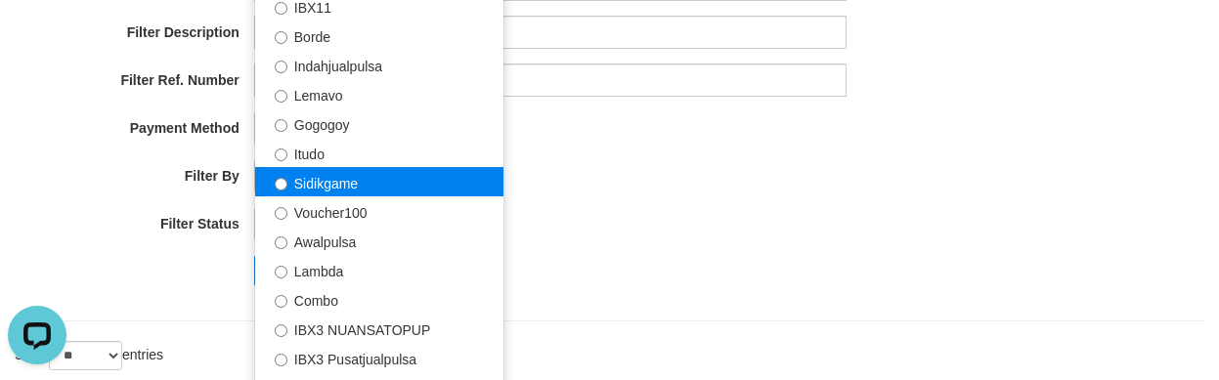
scroll to position [729, 0]
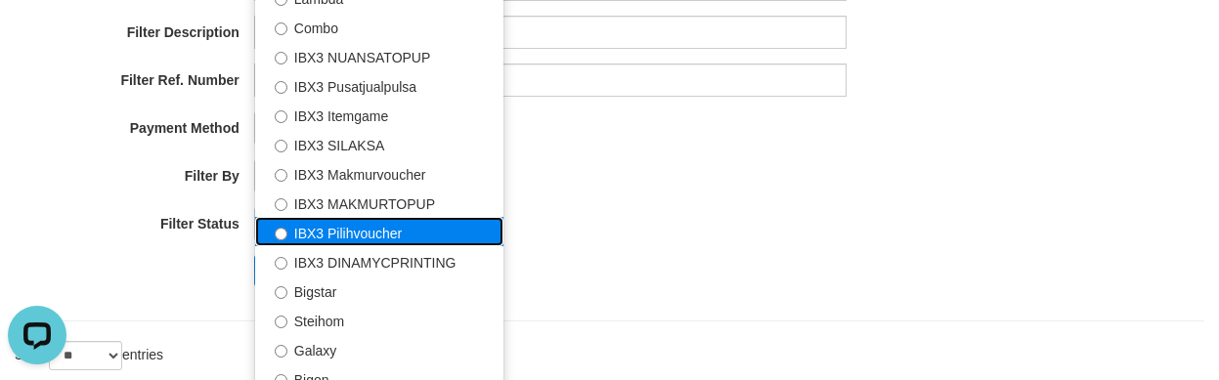
click at [363, 233] on label "IBX3 Pilihvoucher" at bounding box center [379, 231] width 248 height 29
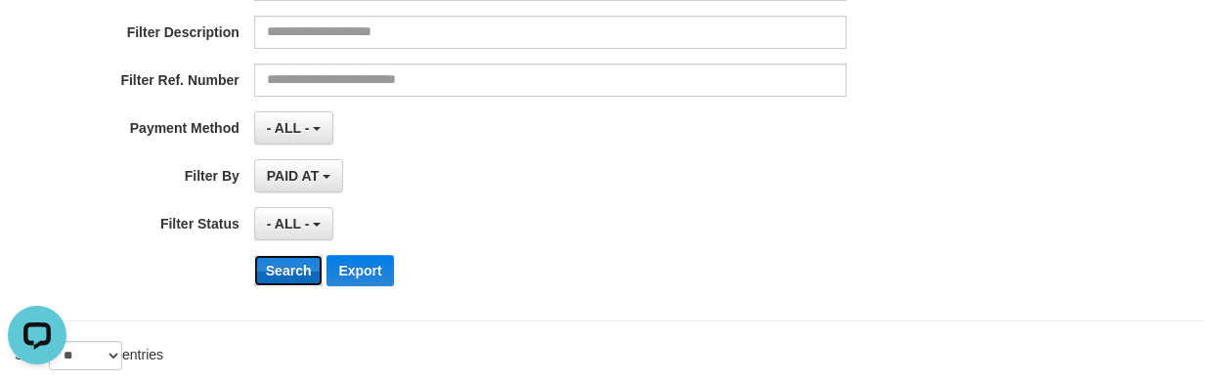
click at [283, 280] on button "Search" at bounding box center [288, 270] width 69 height 31
click at [646, 229] on div "- ALL - SELECT ALL - ALL - SELECT STATUS PENDING/UNPAID PAID CANCELED EXPIRED" at bounding box center [550, 223] width 592 height 33
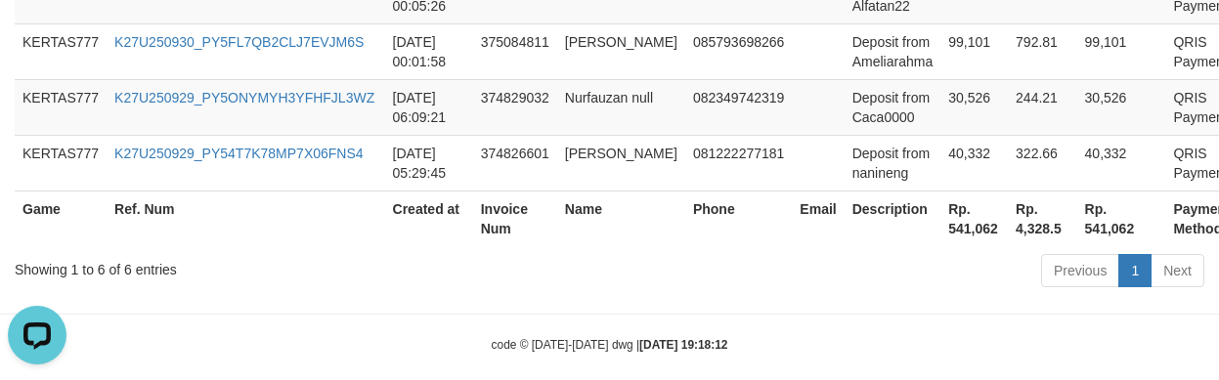
scroll to position [928, 0]
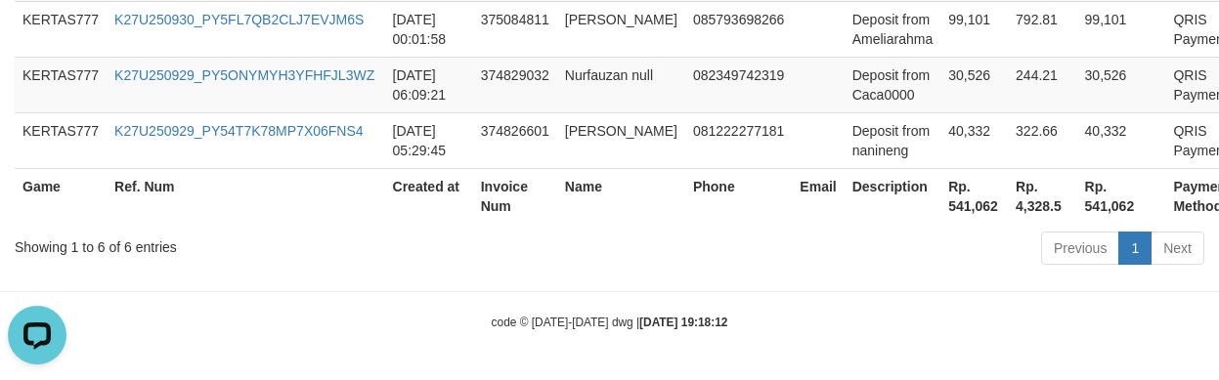
click at [940, 214] on th "Rp. 541,062" at bounding box center [973, 196] width 67 height 56
copy th "541,062"
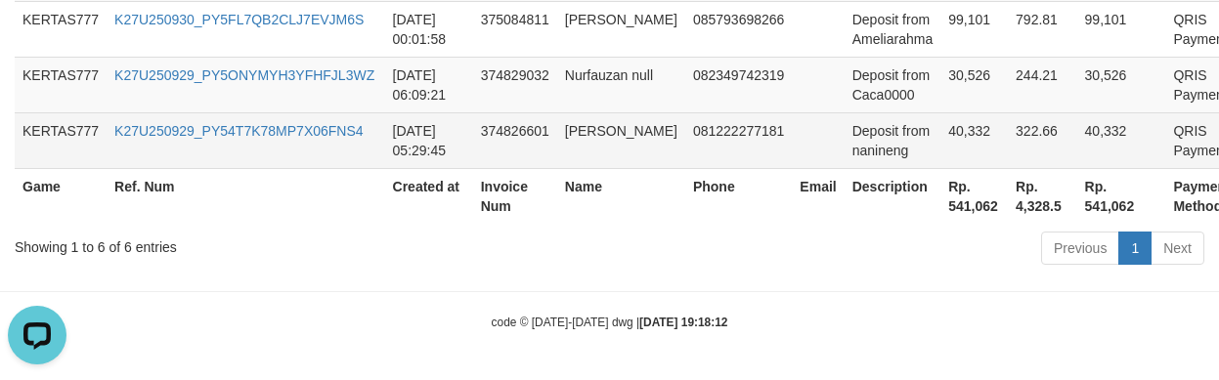
click at [703, 136] on td "081222277181" at bounding box center [738, 140] width 107 height 56
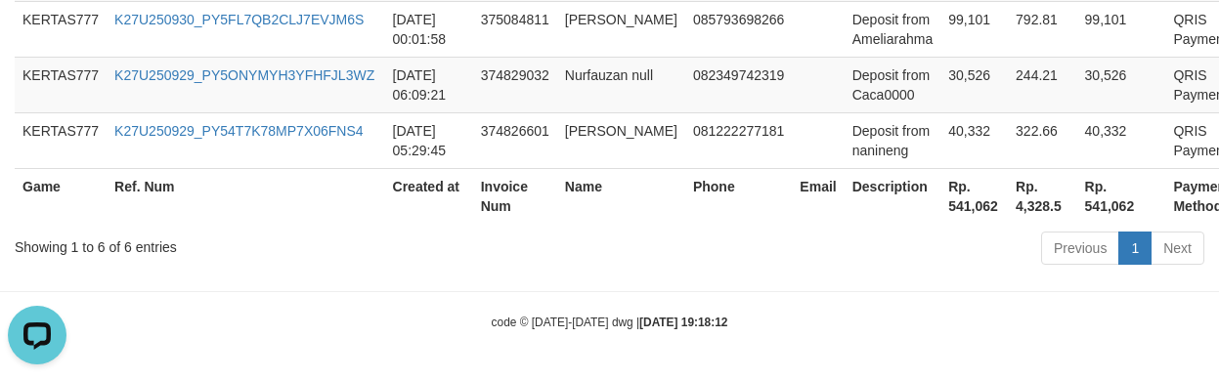
click at [828, 244] on div "Previous 1 Next" at bounding box center [863, 251] width 681 height 42
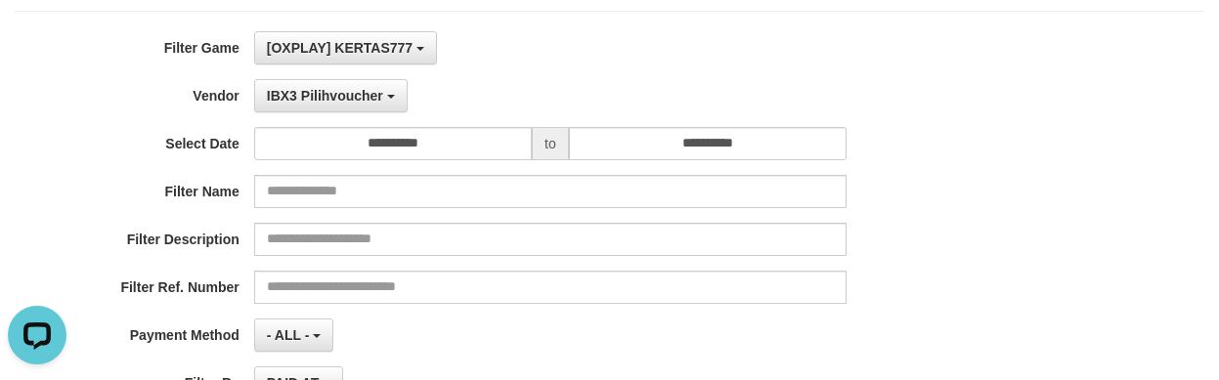
scroll to position [0, 0]
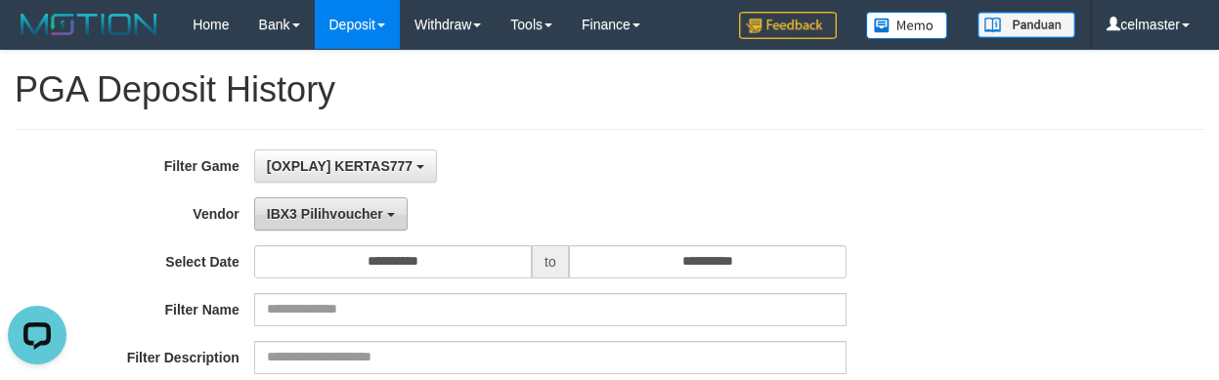
click at [359, 209] on span "IBX3 Pilihvoucher" at bounding box center [325, 214] width 116 height 16
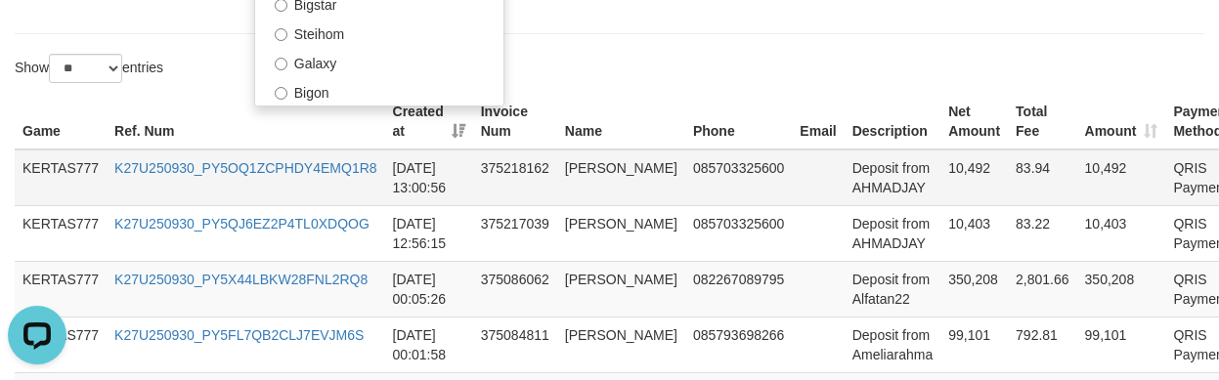
scroll to position [570, 0]
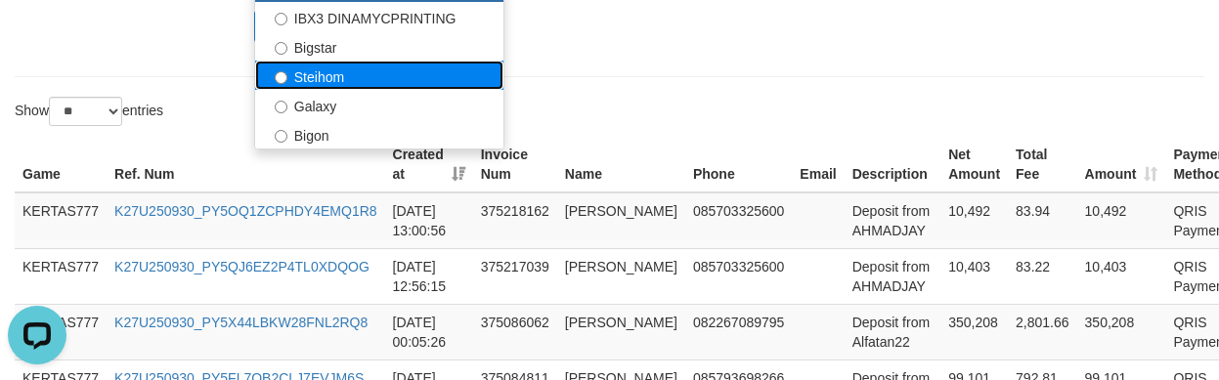
click at [312, 71] on label "Steihom" at bounding box center [379, 75] width 248 height 29
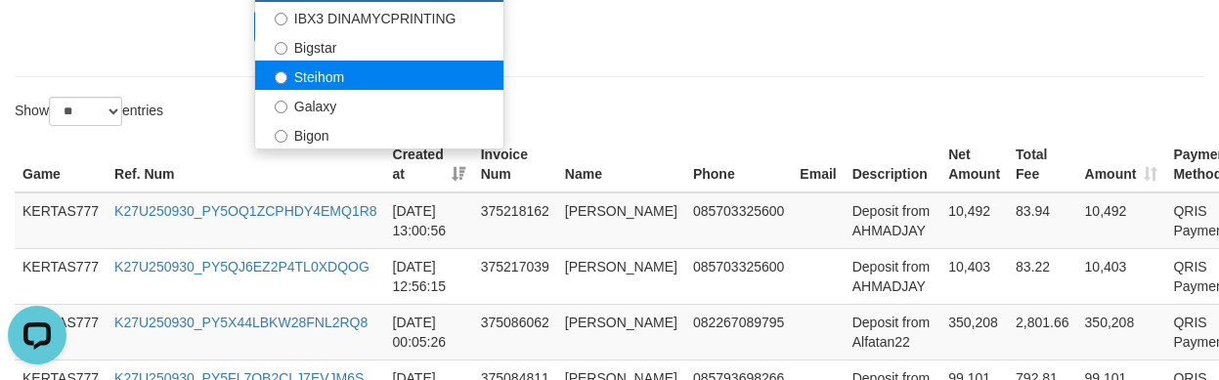
select select "**********"
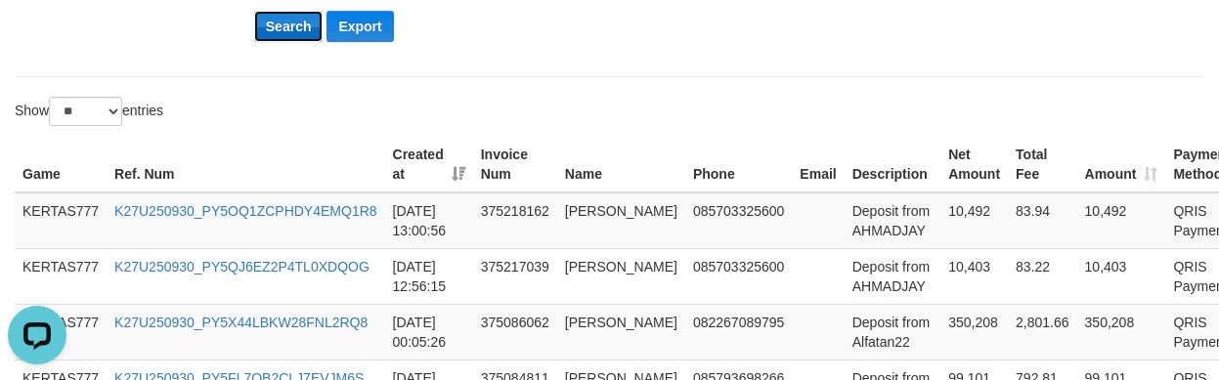
click at [307, 28] on button "Search" at bounding box center [288, 26] width 69 height 31
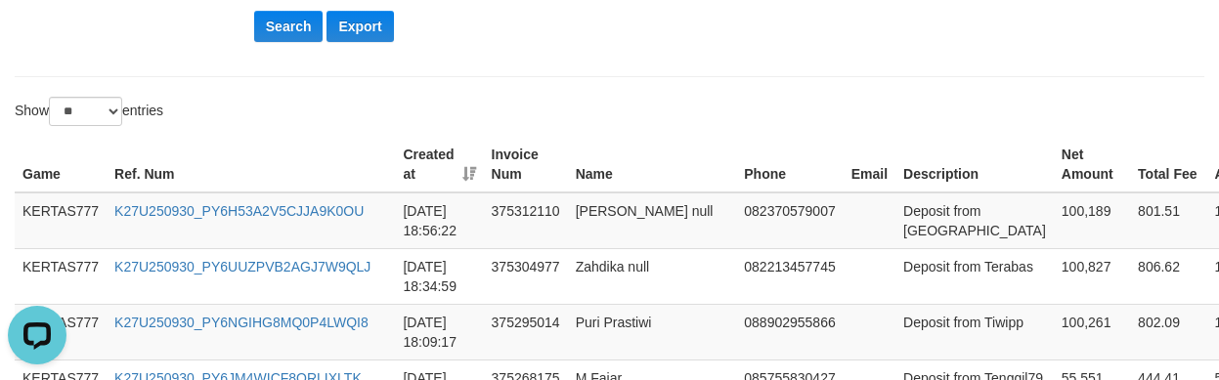
click at [766, 115] on div "Show ** ** ** *** entries" at bounding box center [609, 114] width 1219 height 34
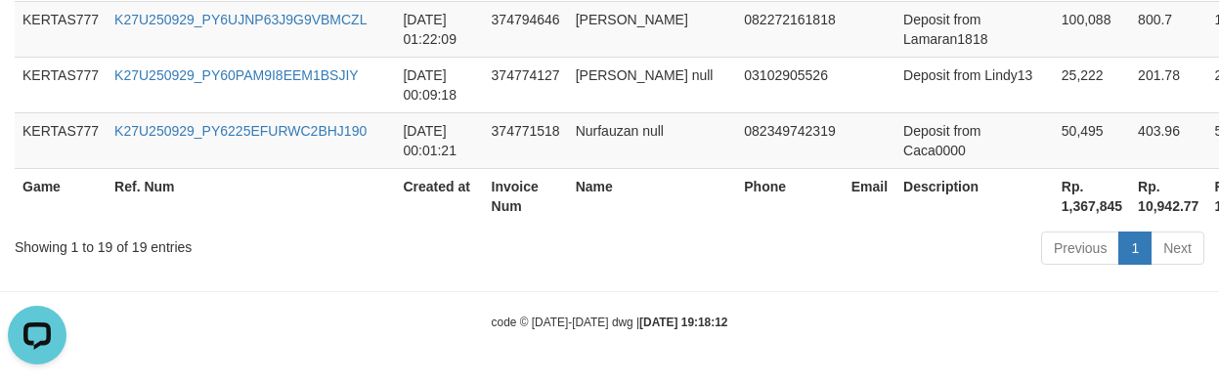
click at [1054, 201] on th "Rp. 1,367,845" at bounding box center [1092, 196] width 76 height 56
copy th "1,367,845"
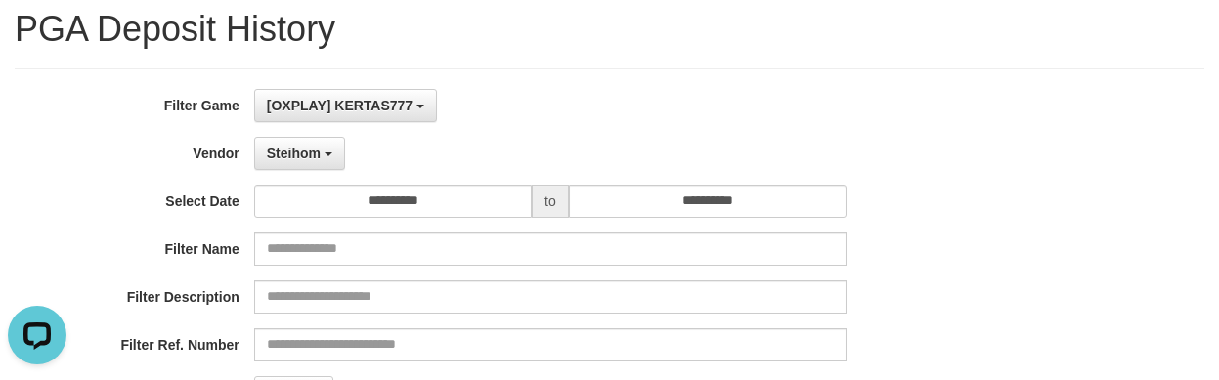
scroll to position [57, 0]
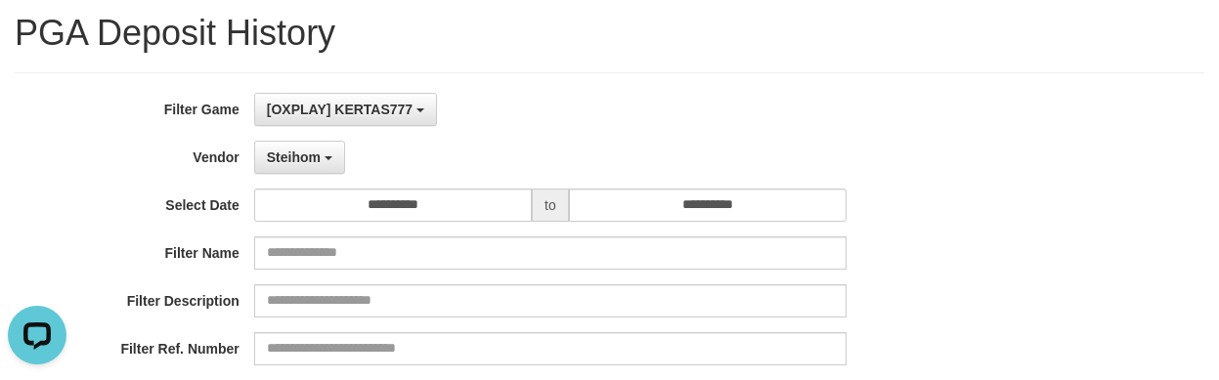
click at [592, 141] on div "Steihom - Default Vendor - Lucy Luna Atlas WD LB Java Purple Green Gigantic Ala…" at bounding box center [550, 157] width 592 height 33
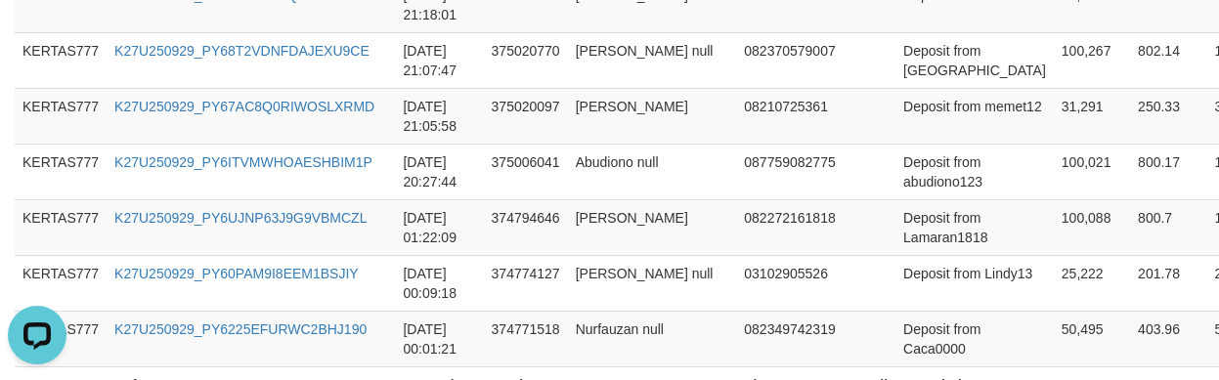
scroll to position [1653, 0]
